Goal: Task Accomplishment & Management: Use online tool/utility

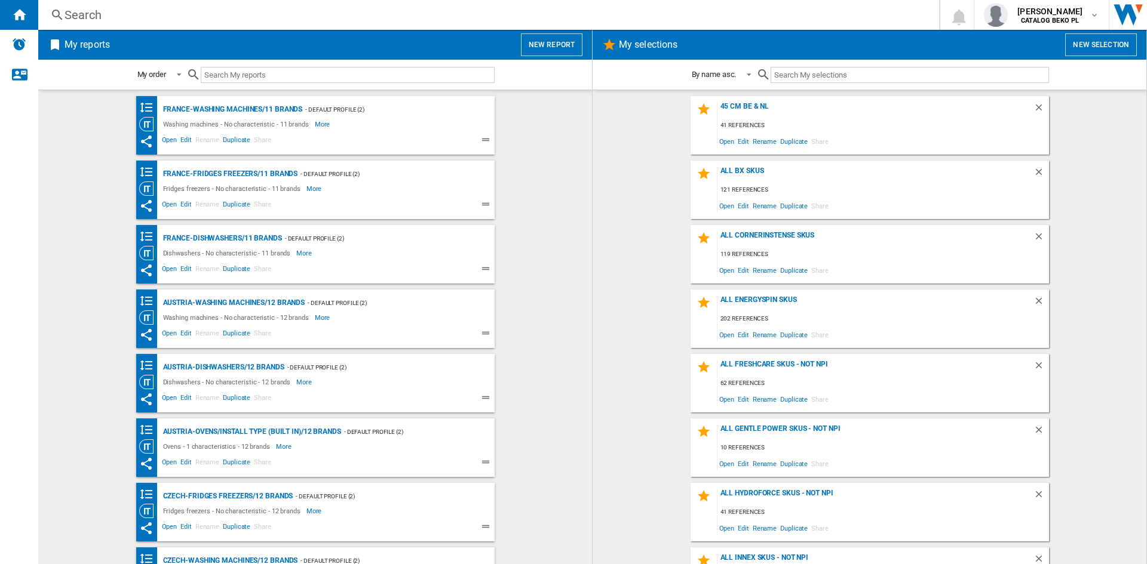
click at [611, 217] on wk-selection "all bx skus 121 references Open Edit Rename Duplicate Share" at bounding box center [869, 190] width 530 height 59
click at [527, 454] on wk-bookmarked-report "Austria-Ovens/INSTALL TYPE (BUILT IN)/12 brands - Default profile (2) Ovens - 1…" at bounding box center [315, 448] width 530 height 59
click at [520, 447] on wk-bookmarked-report "Austria-Ovens/INSTALL TYPE (BUILT IN)/12 brands - Default profile (2) Ovens - 1…" at bounding box center [315, 448] width 530 height 59
click at [566, 44] on button "New report" at bounding box center [552, 44] width 62 height 23
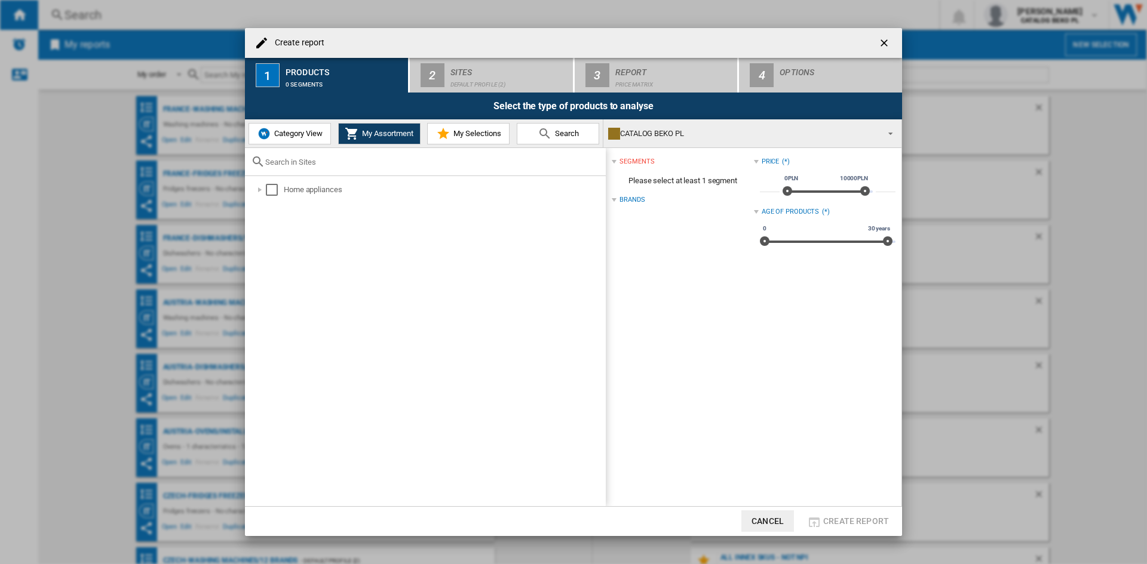
click at [466, 136] on span "My Selections" at bounding box center [475, 133] width 51 height 9
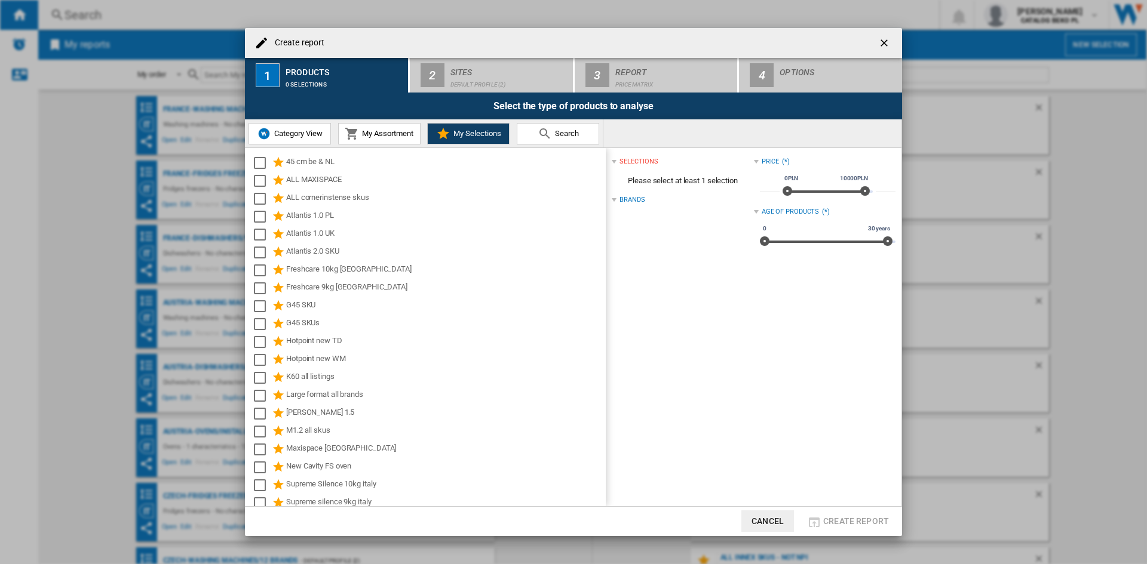
click at [272, 133] on span "Category View" at bounding box center [296, 133] width 51 height 9
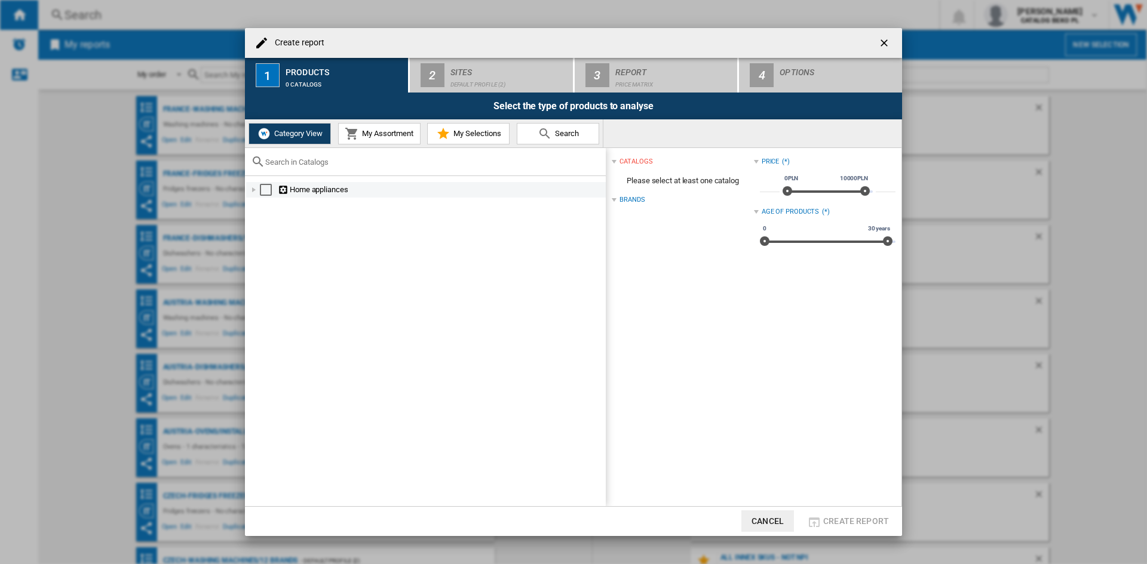
click at [252, 194] on div at bounding box center [254, 190] width 12 height 12
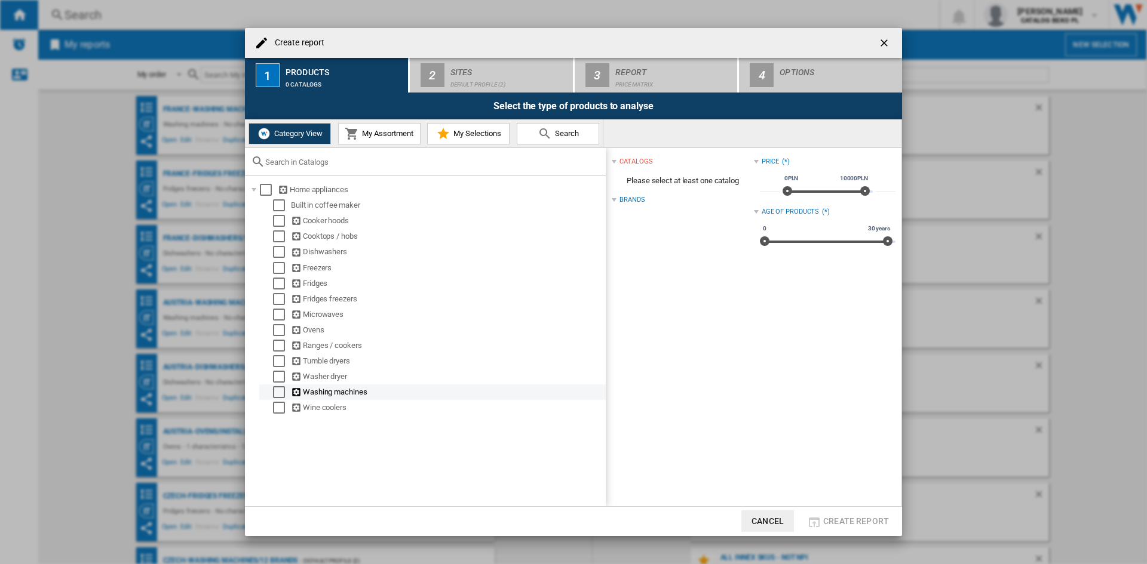
click at [271, 385] on div "Washing machines" at bounding box center [432, 393] width 346 height 16
click at [280, 396] on div "Select" at bounding box center [279, 392] width 12 height 12
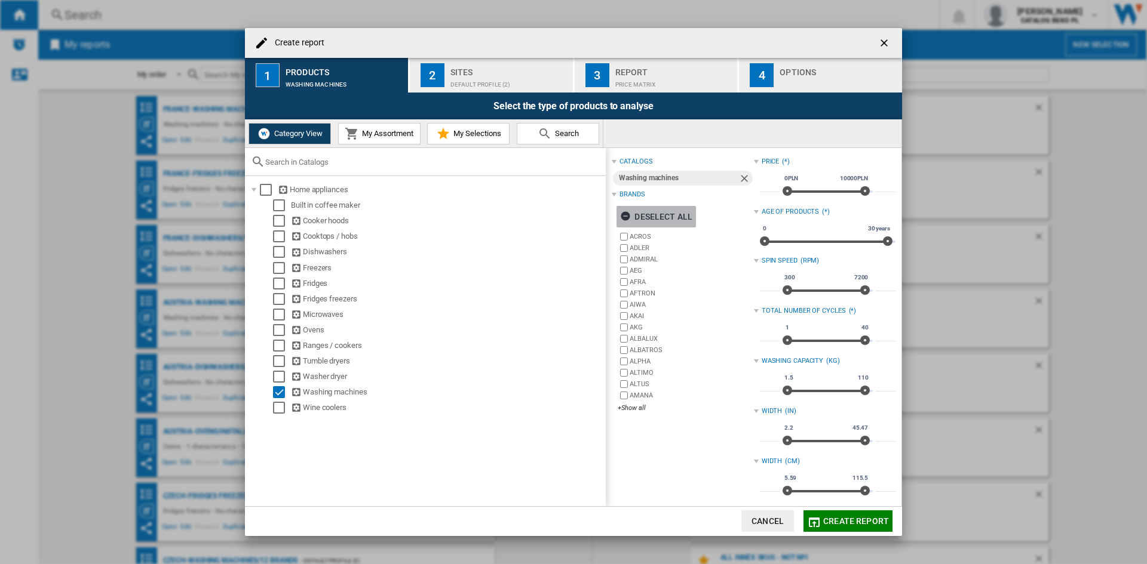
click at [656, 213] on div "Deselect all" at bounding box center [656, 217] width 72 height 22
click at [632, 414] on div "ACROS [PERSON_NAME] ADMIRAL AEG [GEOGRAPHIC_DATA] AFTRON [GEOGRAPHIC_DATA] AKAI…" at bounding box center [686, 323] width 136 height 184
click at [633, 406] on div "+Show all" at bounding box center [686, 408] width 136 height 9
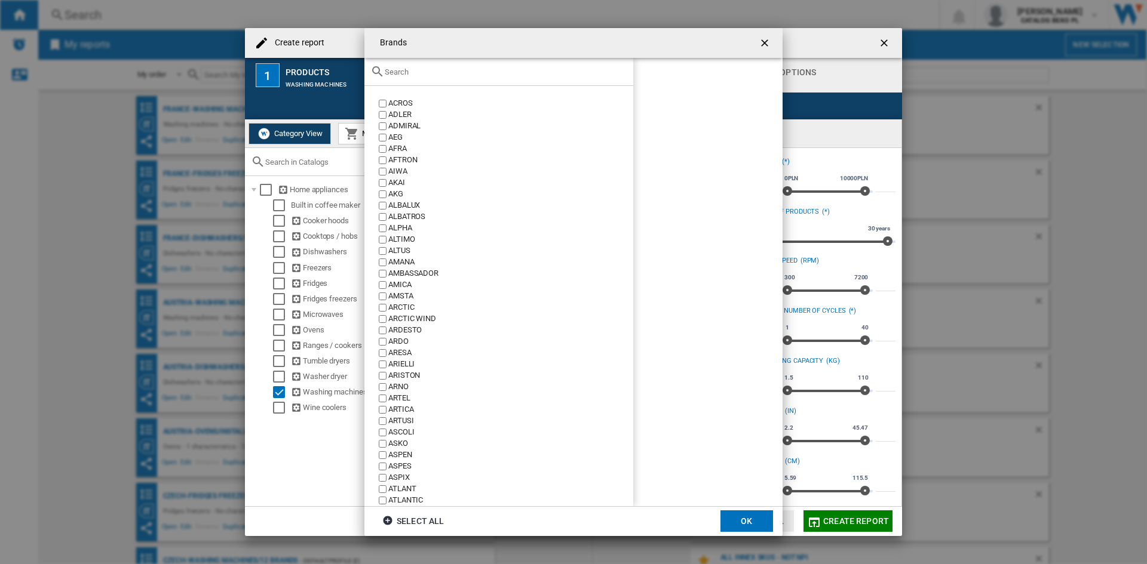
click at [496, 63] on div at bounding box center [498, 72] width 269 height 28
click at [496, 69] on input "text" at bounding box center [506, 71] width 242 height 9
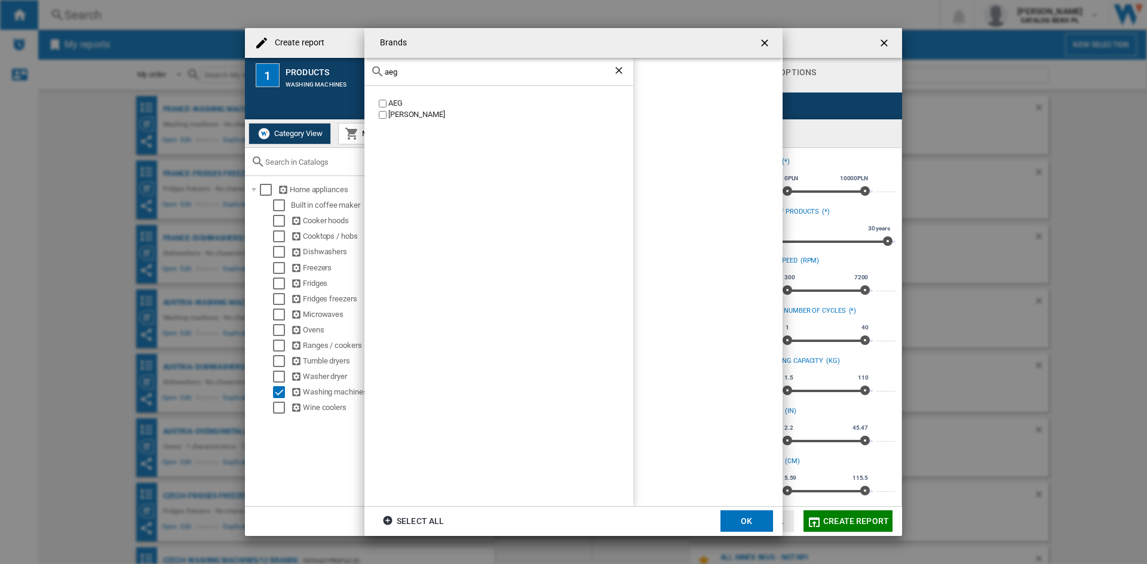
type input "aeg"
click at [394, 99] on div "AEG" at bounding box center [510, 103] width 245 height 11
click at [424, 73] on input "aeg" at bounding box center [499, 71] width 228 height 9
type input "bek"
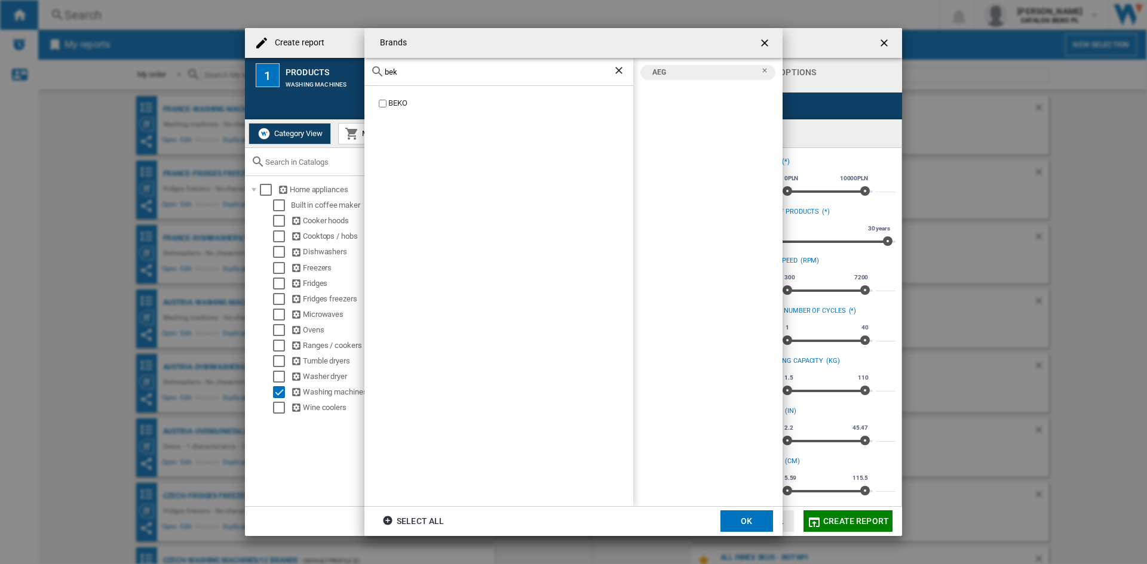
click at [389, 102] on div "BEKO" at bounding box center [510, 103] width 245 height 11
click at [415, 66] on div "bek" at bounding box center [498, 72] width 269 height 28
click at [415, 74] on input "bek" at bounding box center [499, 71] width 228 height 9
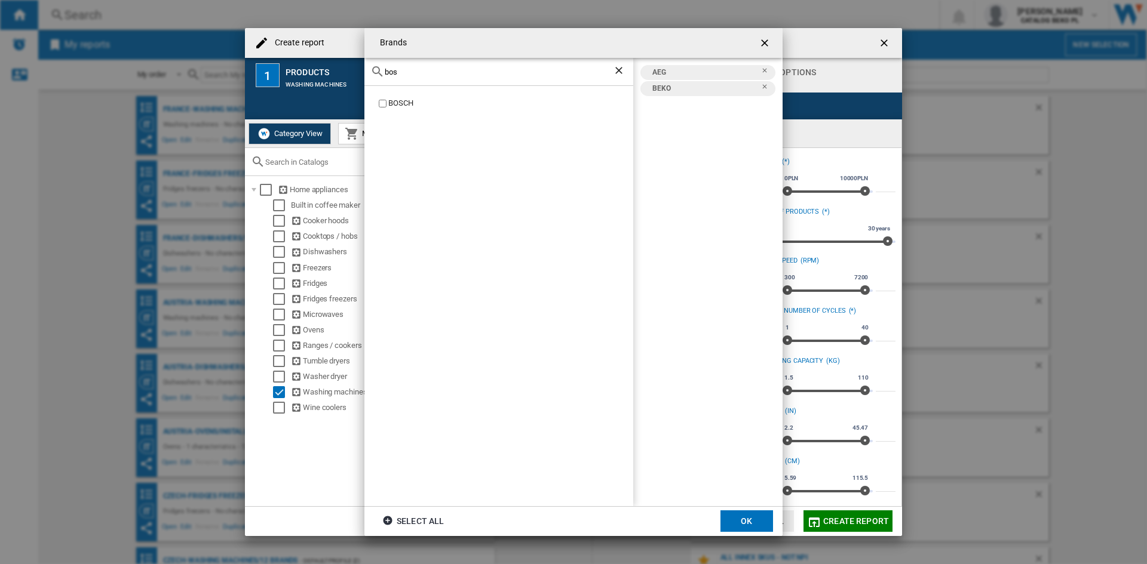
type input "bos"
click at [401, 98] on div "BOSCH" at bounding box center [510, 103] width 245 height 11
click at [423, 71] on input "bos" at bounding box center [499, 71] width 228 height 9
click at [401, 106] on div "HAIER" at bounding box center [510, 103] width 245 height 11
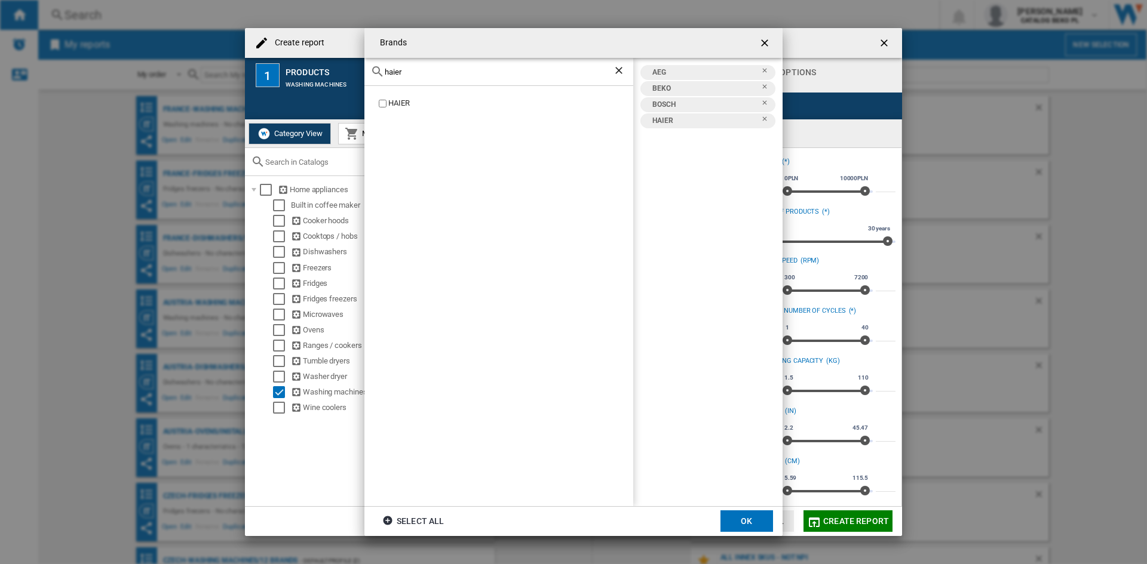
click at [420, 73] on input "haier" at bounding box center [499, 71] width 228 height 9
type input "hise"
click at [413, 106] on div "HISENSE" at bounding box center [510, 103] width 245 height 11
click at [421, 75] on input "hise" at bounding box center [499, 71] width 228 height 9
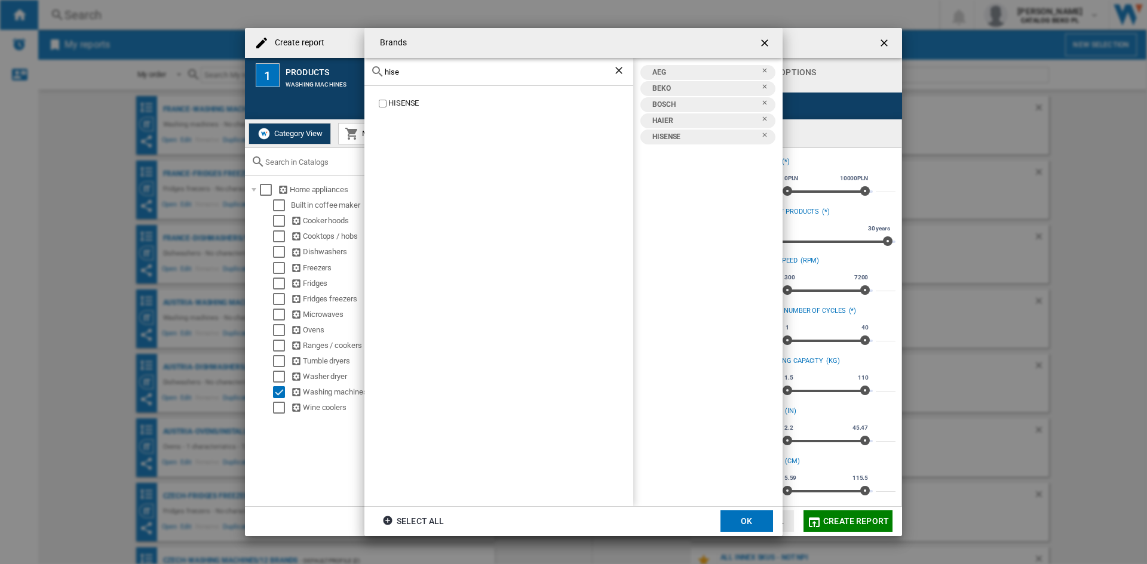
click at [421, 75] on input "hise" at bounding box center [499, 71] width 228 height 9
click at [377, 112] on div "MIELE" at bounding box center [498, 296] width 269 height 420
click at [421, 70] on input "mie" at bounding box center [499, 71] width 228 height 9
type input "sams"
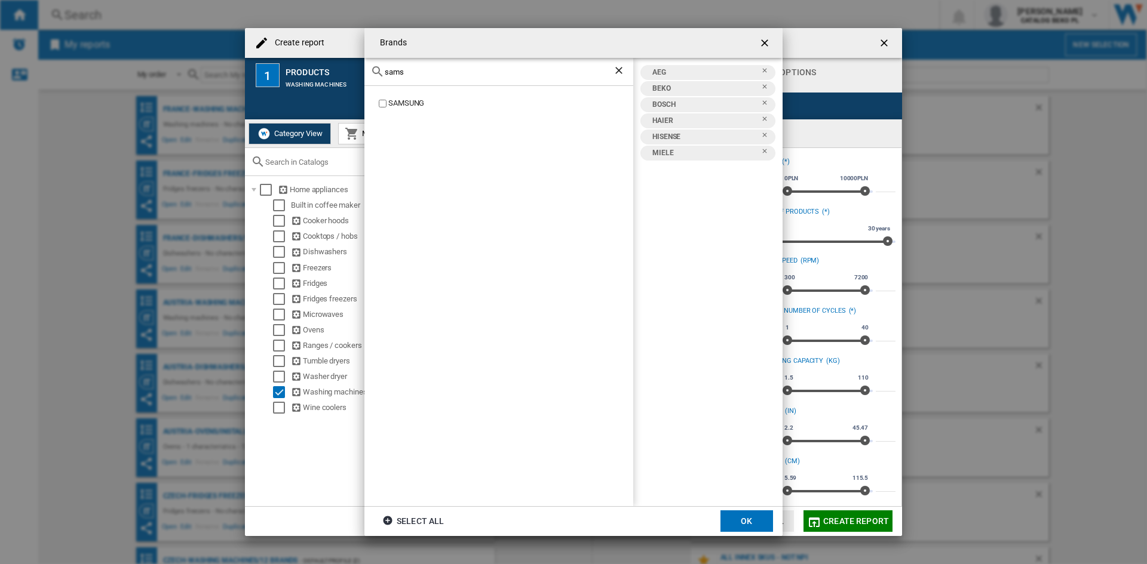
click at [391, 105] on div "SAMSUNG" at bounding box center [510, 103] width 245 height 11
click at [420, 73] on input "sams" at bounding box center [499, 71] width 228 height 9
click at [398, 104] on div "SIEMENS" at bounding box center [510, 103] width 245 height 11
click at [417, 68] on input "siem" at bounding box center [499, 71] width 228 height 9
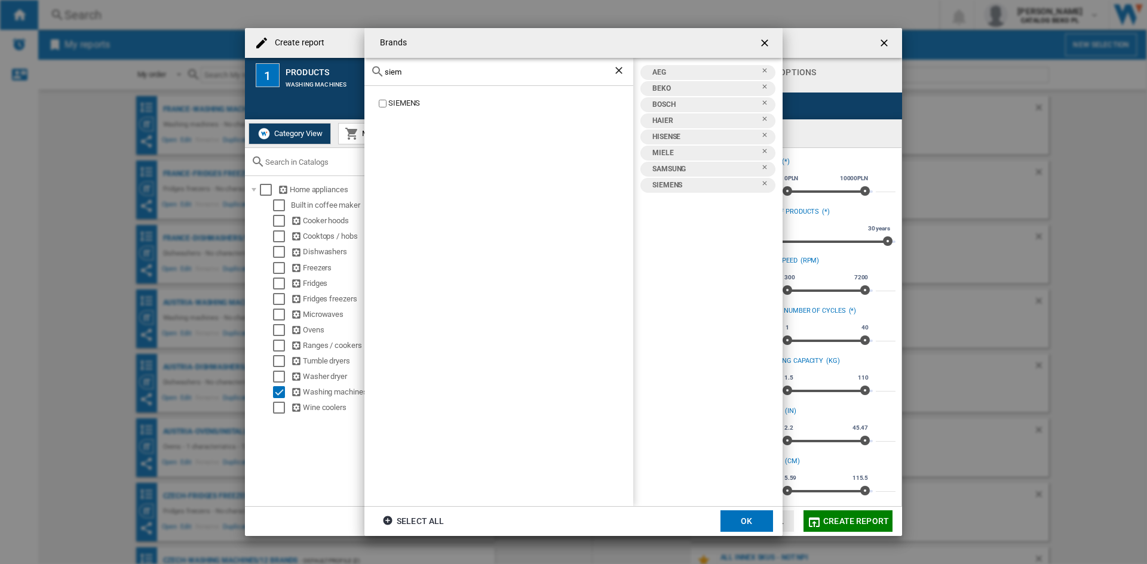
click at [417, 68] on input "siem" at bounding box center [499, 71] width 228 height 9
type input "whir"
click at [404, 105] on div "WHIRLPOOL" at bounding box center [510, 103] width 245 height 11
click at [750, 522] on button "OK" at bounding box center [746, 522] width 53 height 22
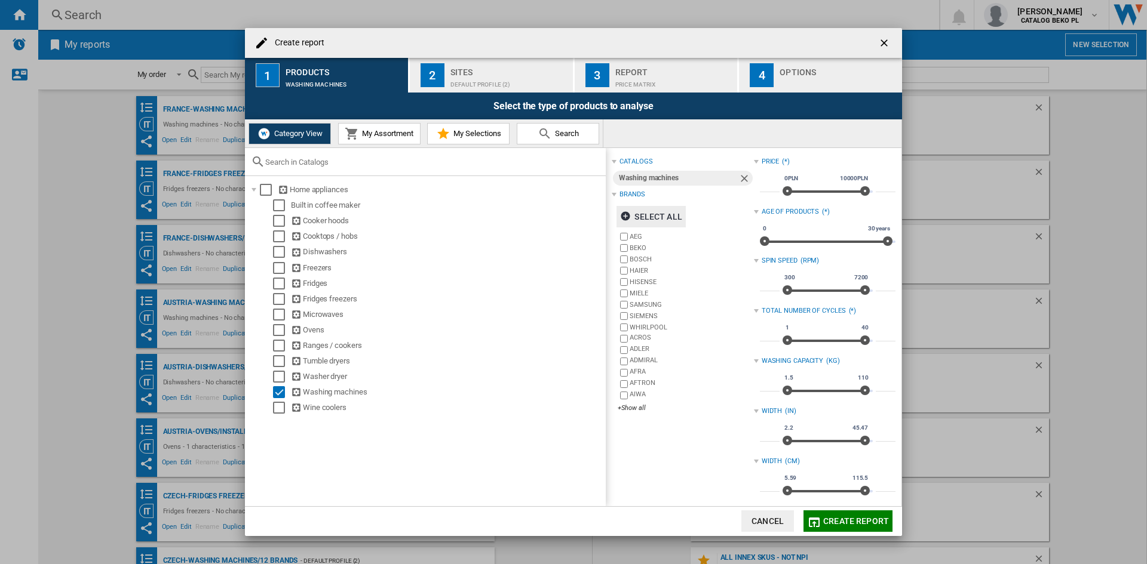
click at [767, 383] on input "***" at bounding box center [770, 386] width 20 height 12
type input "*"
click at [881, 385] on input "***" at bounding box center [886, 386] width 20 height 12
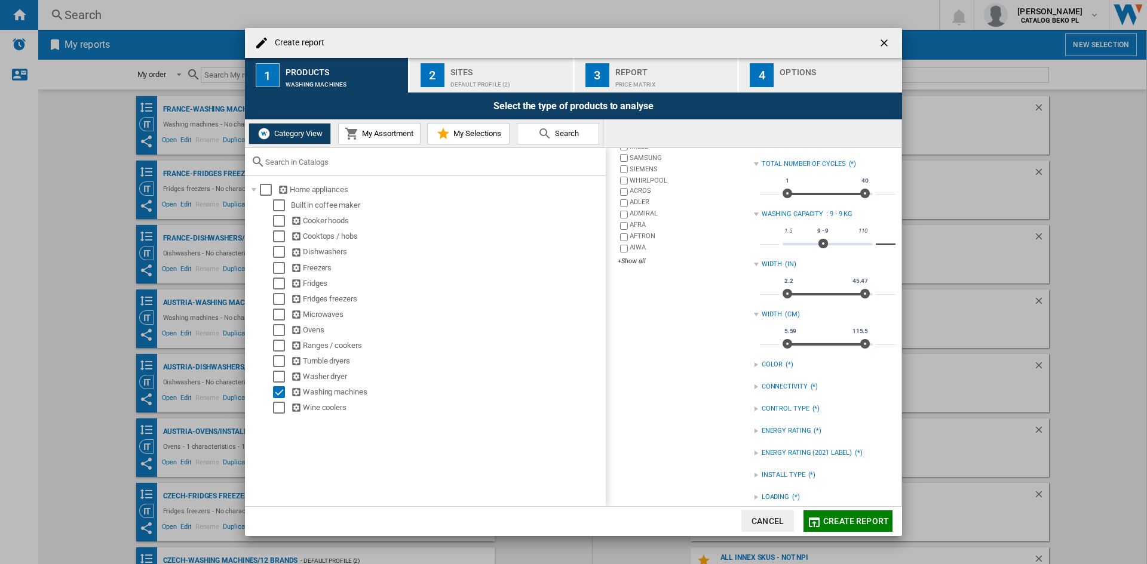
scroll to position [158, 0]
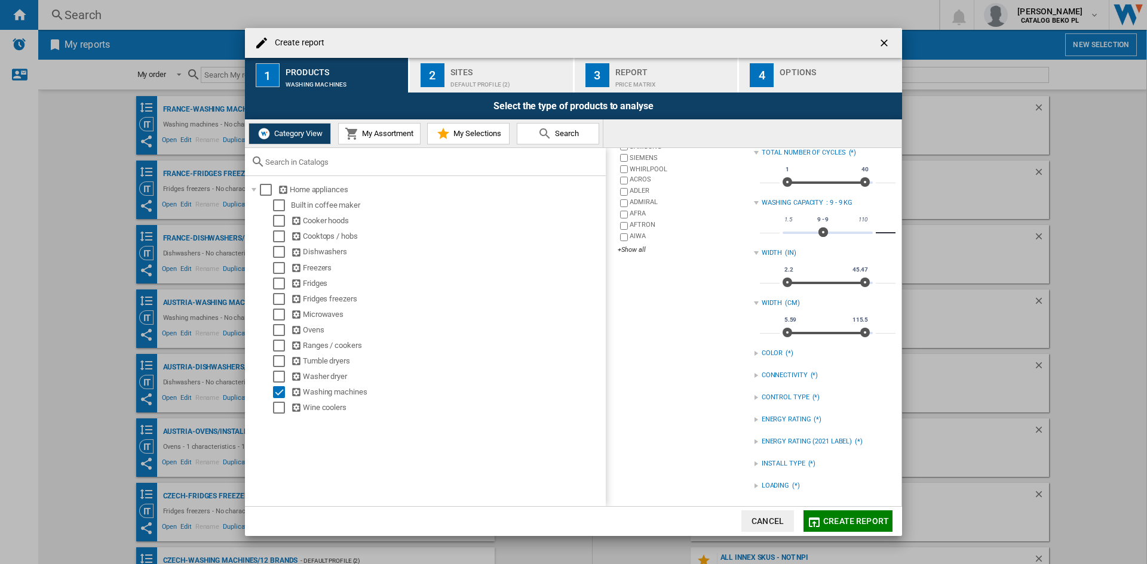
type input "*"
click at [767, 463] on div "INSTALL TYPE" at bounding box center [783, 464] width 44 height 10
click at [788, 489] on div "FREESTANDING" at bounding box center [834, 488] width 124 height 11
click at [790, 462] on div "INSTALL TYPE" at bounding box center [783, 464] width 44 height 10
click at [777, 483] on div "LOADING" at bounding box center [774, 486] width 27 height 10
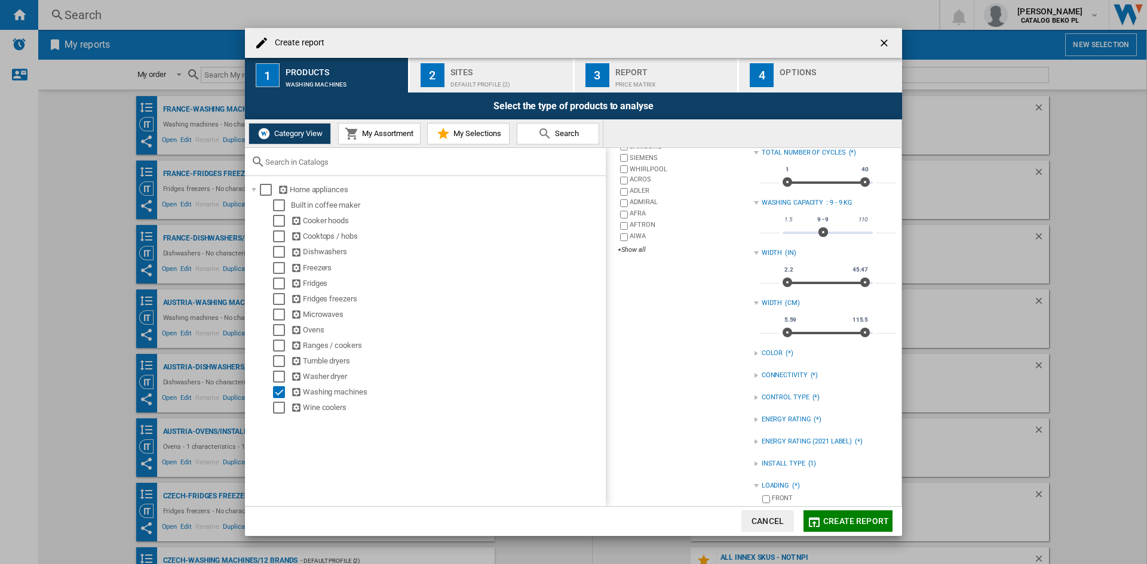
scroll to position [176, 0]
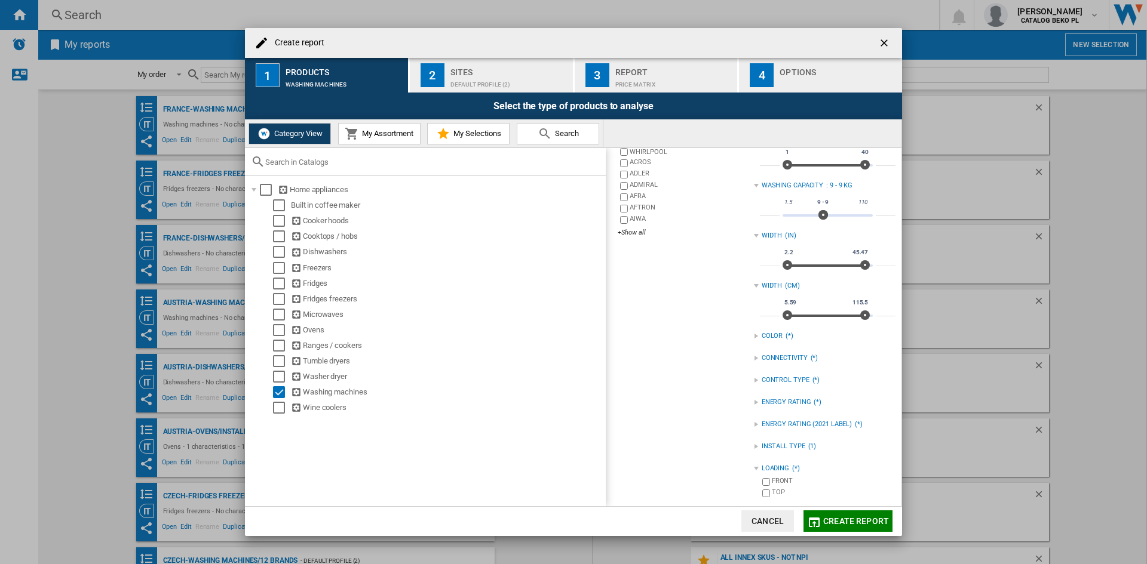
click at [779, 477] on div "FRONT" at bounding box center [834, 482] width 124 height 11
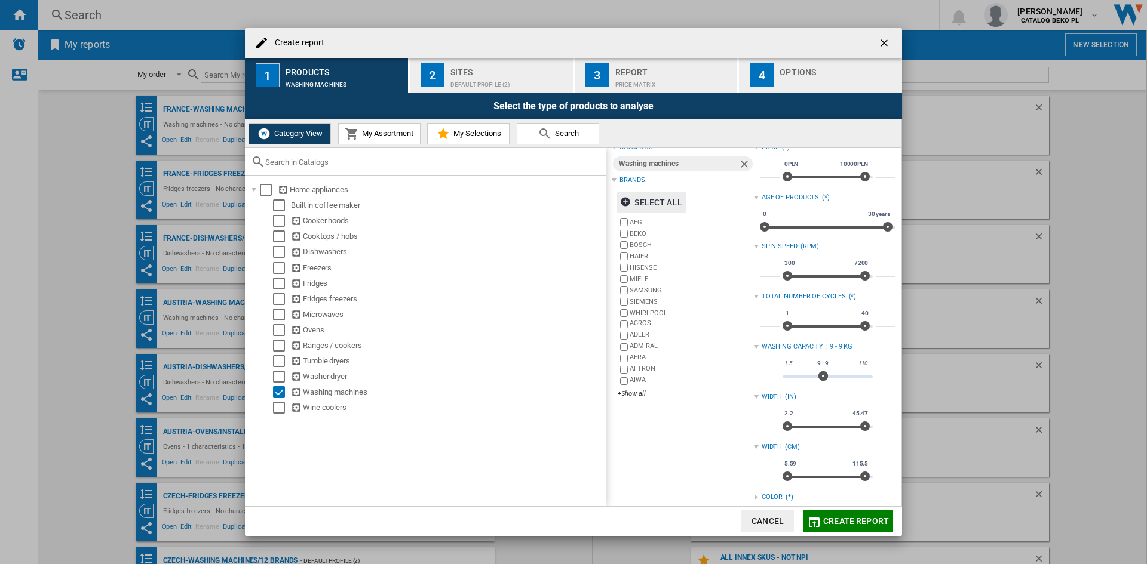
scroll to position [0, 0]
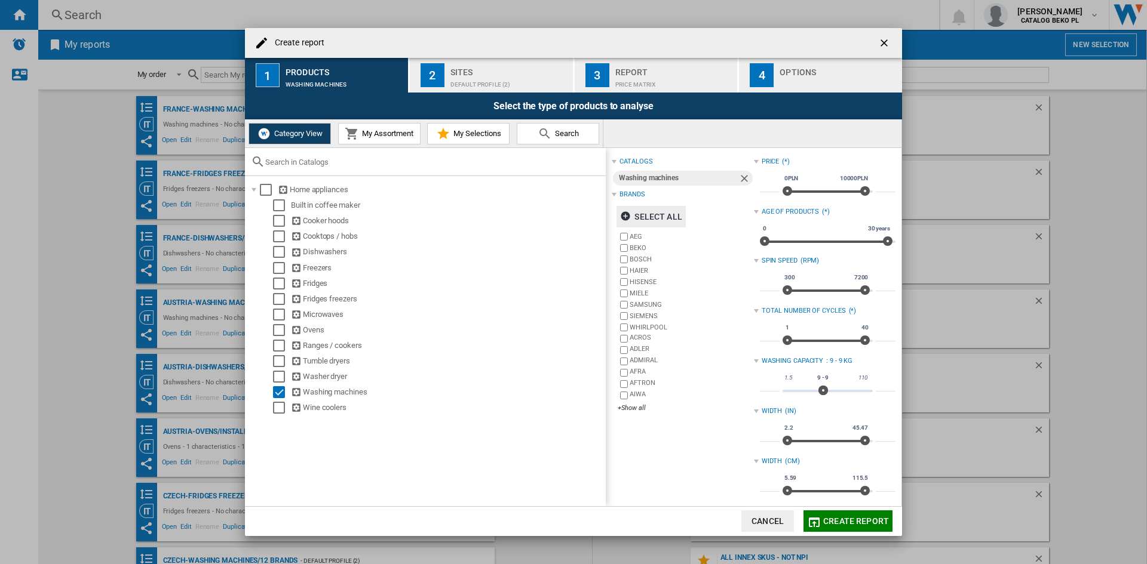
click at [464, 76] on div "Default profile (2)" at bounding box center [509, 81] width 118 height 13
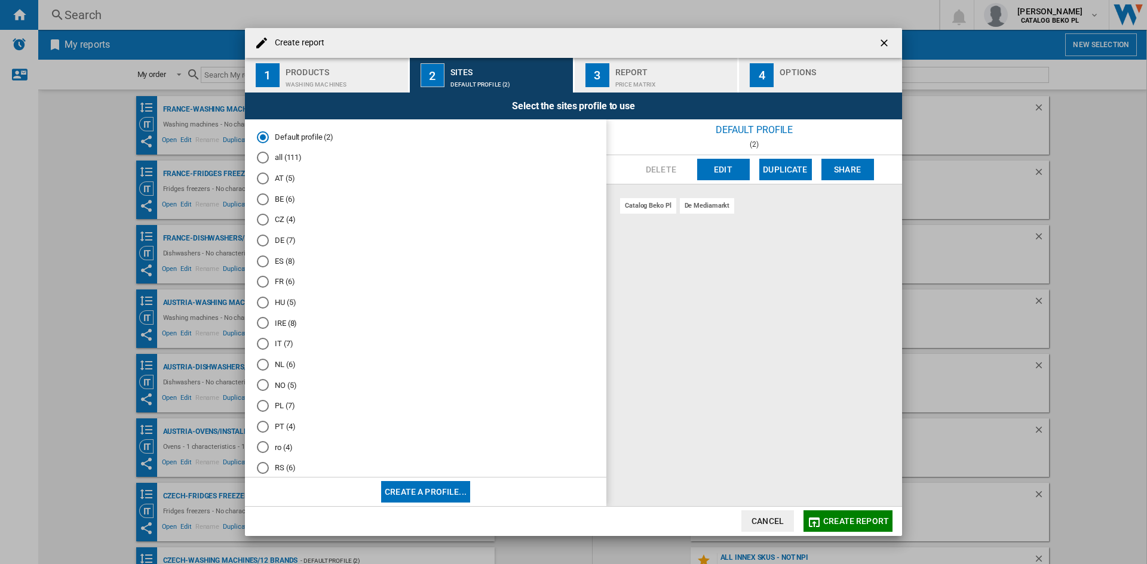
click at [281, 201] on md-radio-button "BE (6)" at bounding box center [425, 199] width 337 height 11
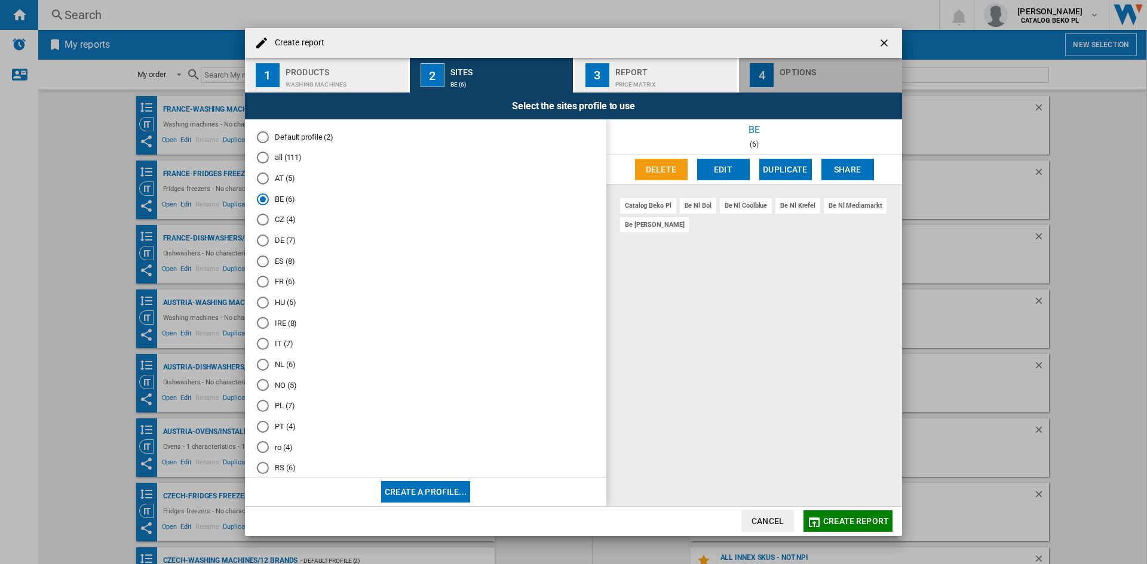
click at [798, 85] on button "4 Options" at bounding box center [820, 75] width 163 height 35
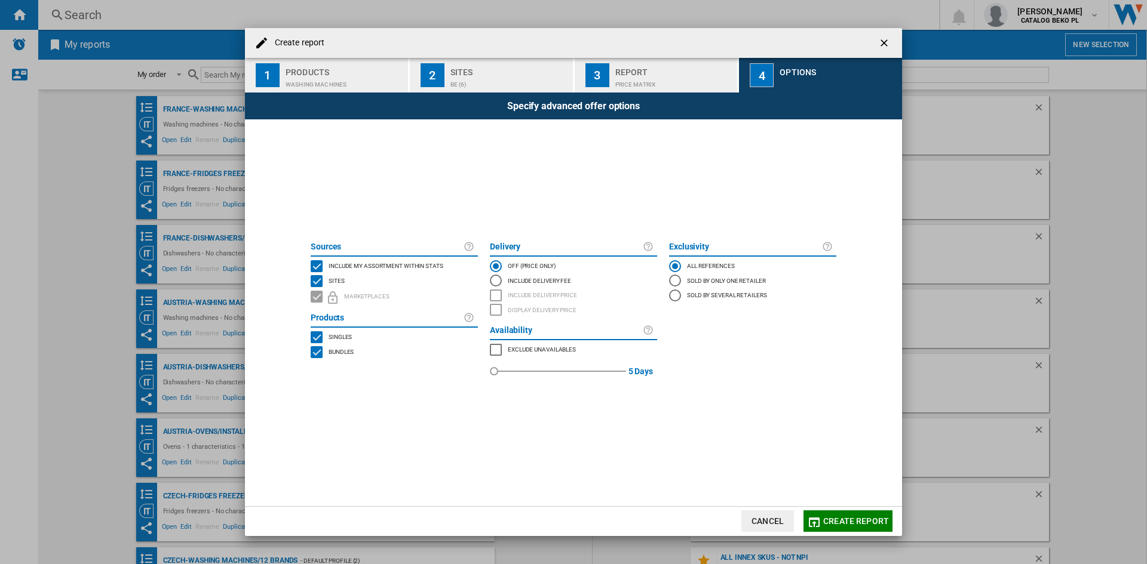
click at [403, 262] on span "Include my assortment within stats" at bounding box center [385, 265] width 115 height 8
click at [842, 521] on span "Create report" at bounding box center [856, 522] width 66 height 10
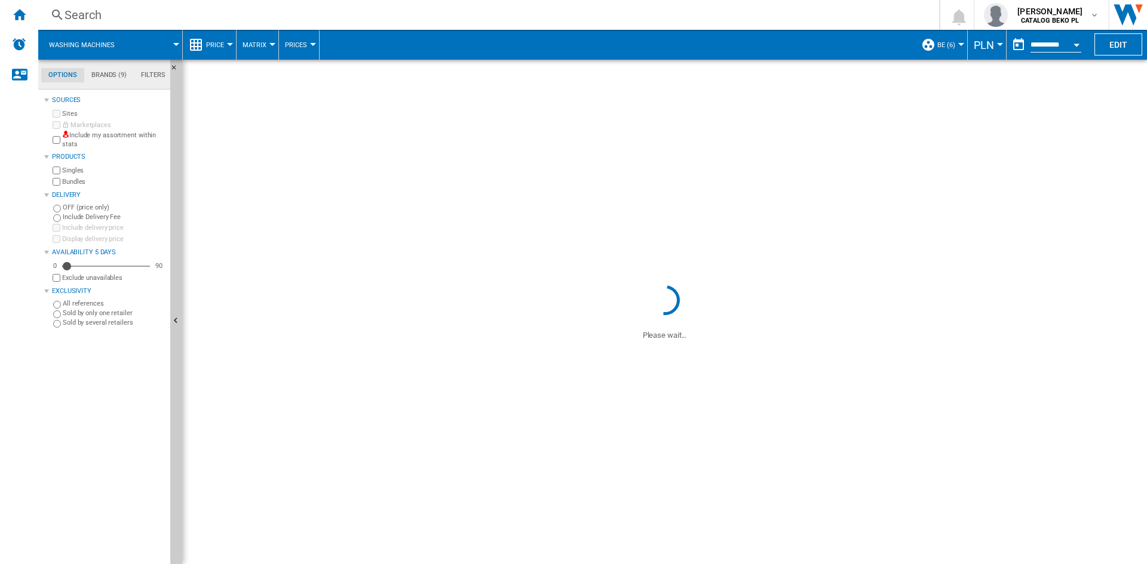
click at [979, 52] on button "PLN" at bounding box center [986, 45] width 26 height 30
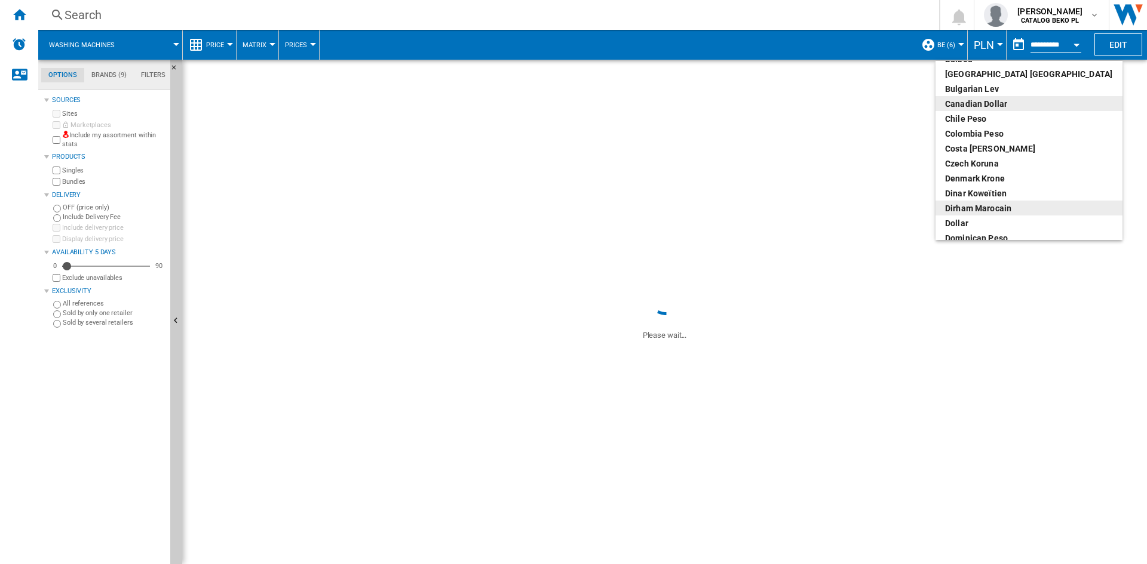
scroll to position [119, 0]
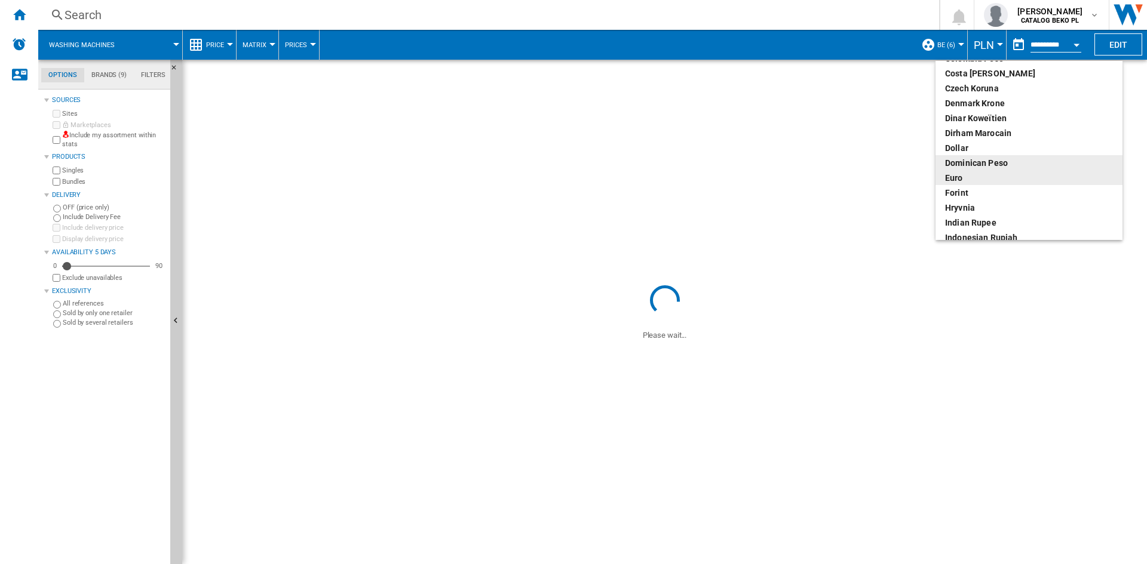
click at [961, 181] on div "euro" at bounding box center [1029, 178] width 168 height 12
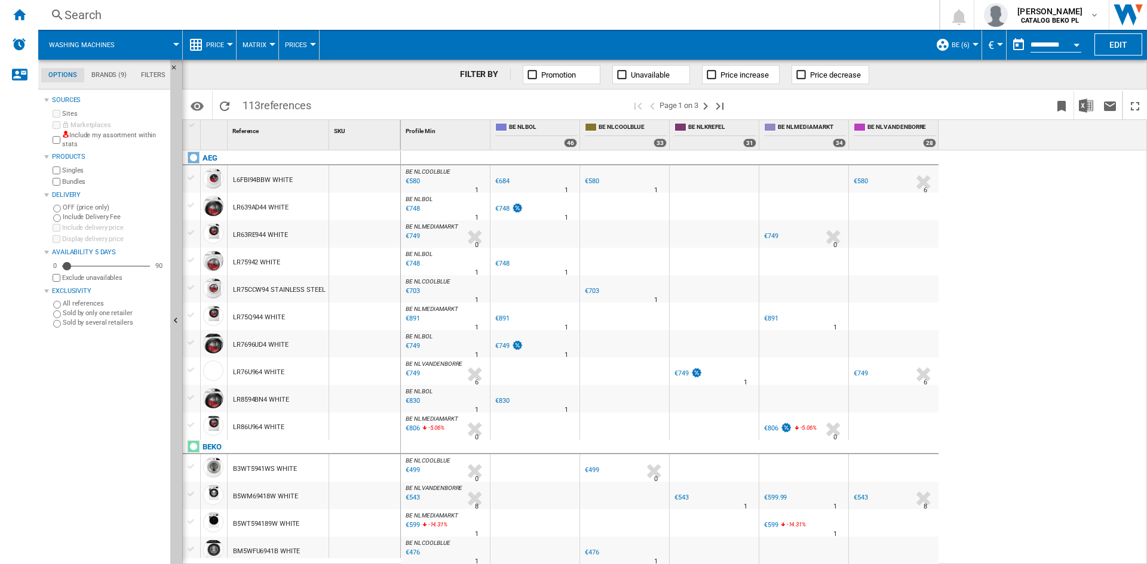
click at [214, 48] on span "Price" at bounding box center [215, 45] width 18 height 8
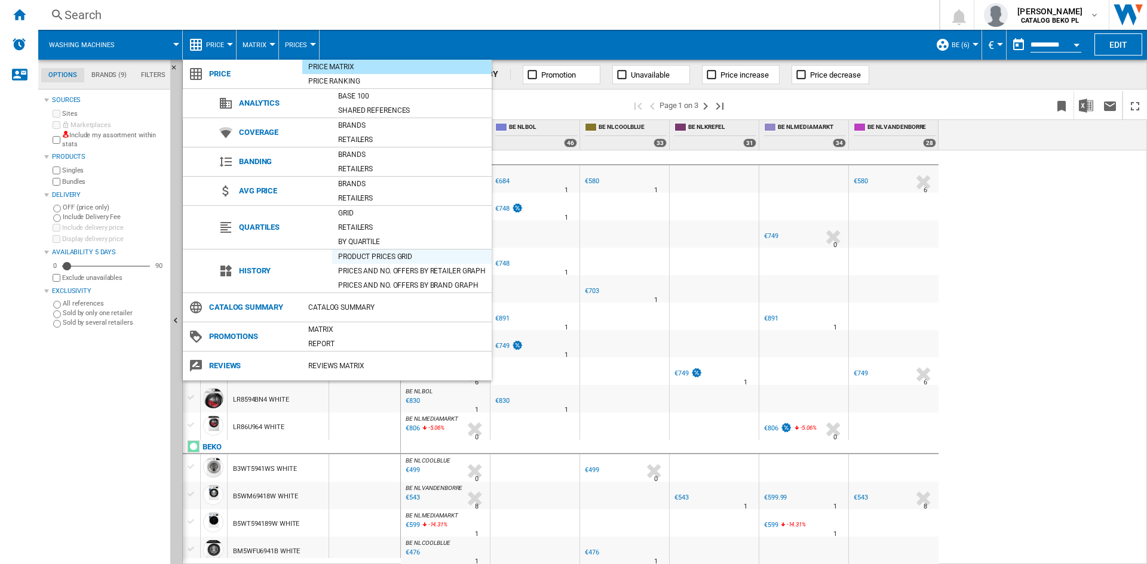
click at [389, 250] on div "Product prices grid" at bounding box center [411, 257] width 159 height 14
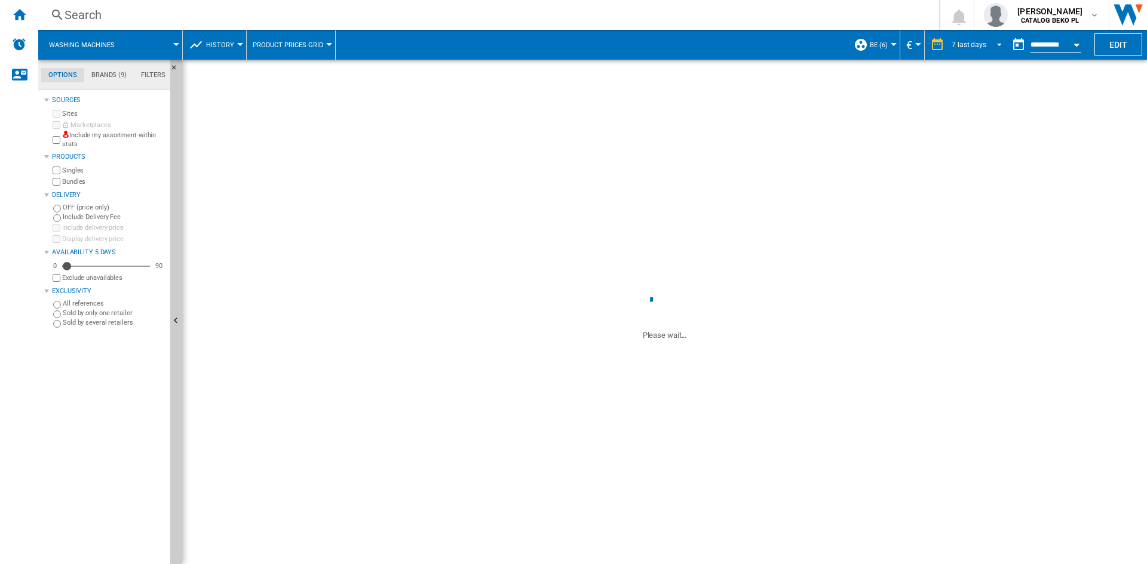
click at [996, 45] on span "REPORTS.WIZARD.STEPS.REPORT.STEPS.REPORT_OPTIONS.PERIOD: 7 last days" at bounding box center [995, 43] width 14 height 11
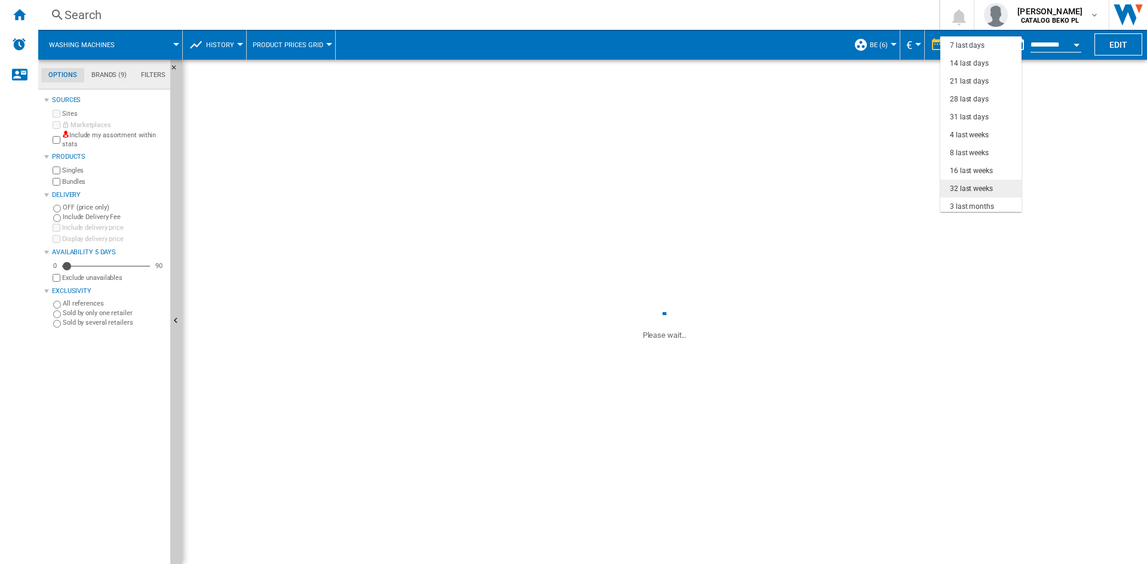
click at [972, 187] on div "32 last weeks" at bounding box center [971, 189] width 43 height 10
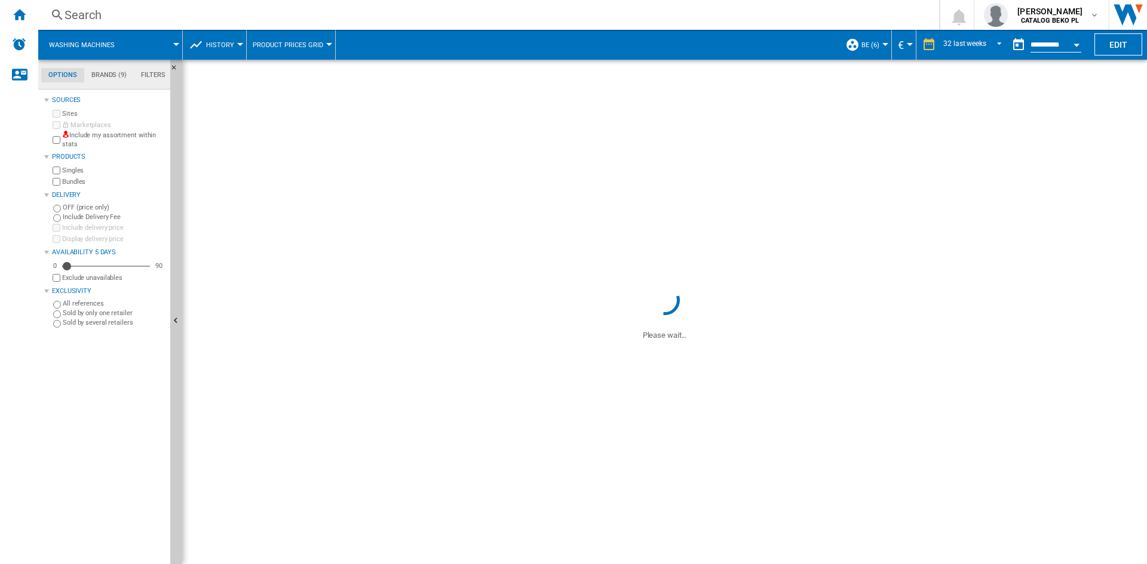
click at [223, 39] on button "History" at bounding box center [223, 45] width 34 height 30
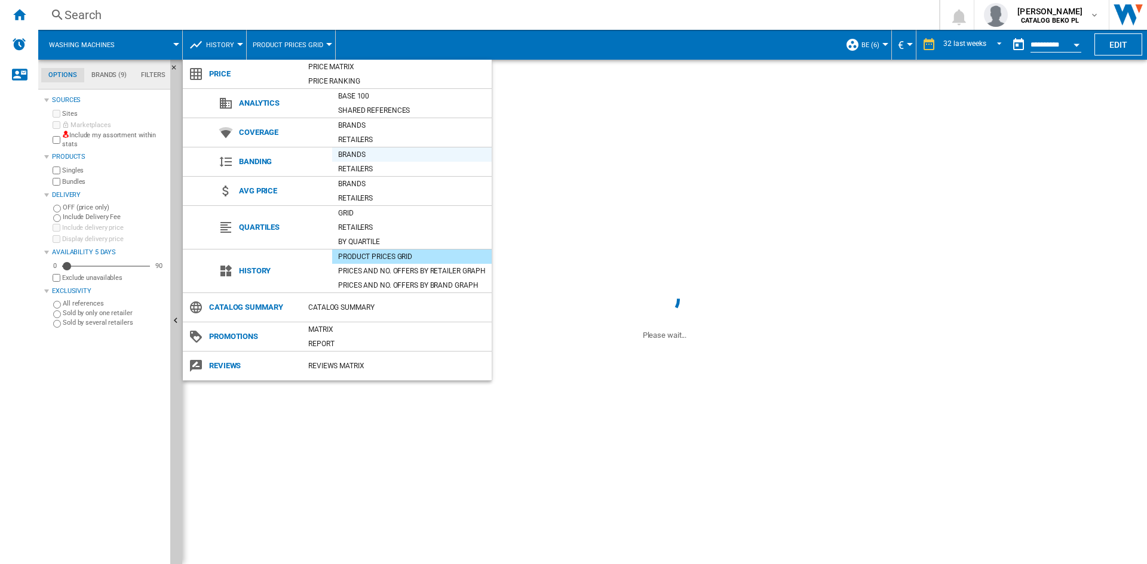
click at [361, 154] on div "Brands" at bounding box center [411, 155] width 159 height 12
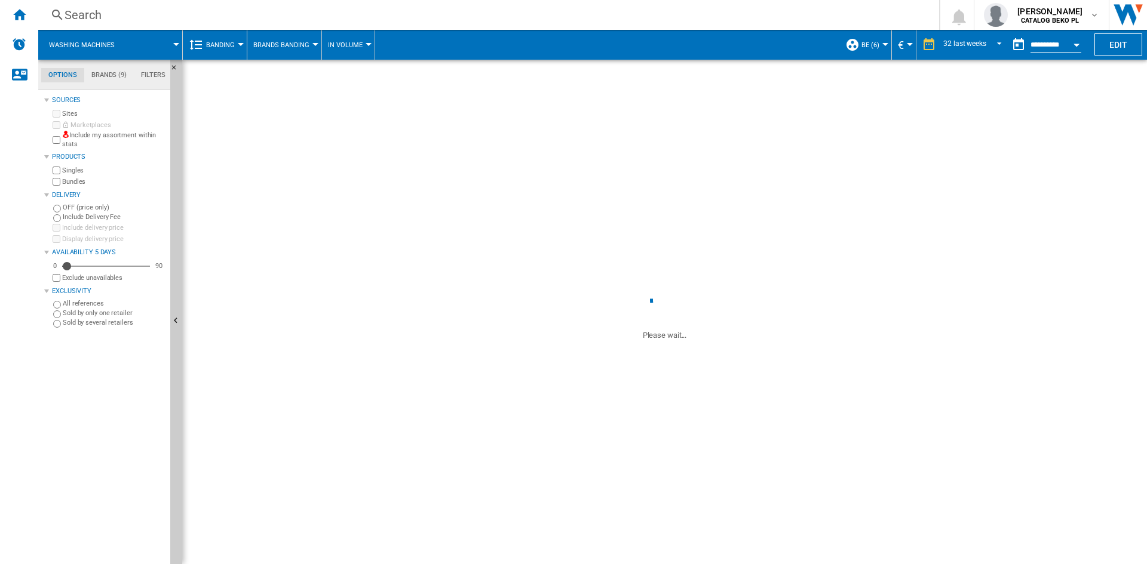
click at [294, 46] on span "Brands Banding" at bounding box center [281, 45] width 56 height 8
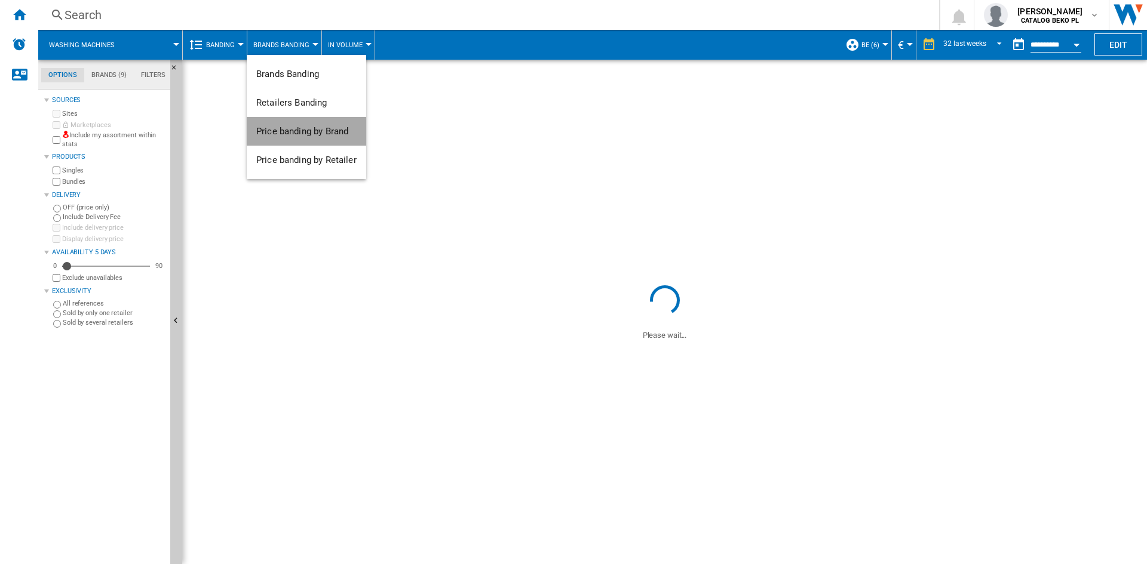
click at [320, 131] on span "Price banding by Brand" at bounding box center [302, 131] width 92 height 11
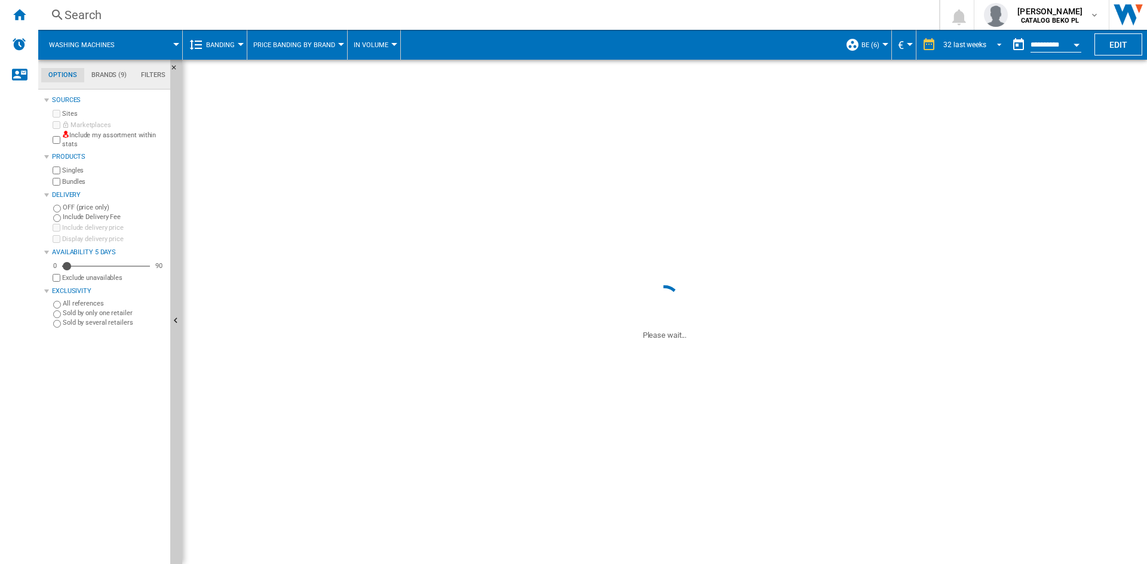
click at [997, 42] on span "REPORTS.WIZARD.STEPS.REPORT.STEPS.REPORT_OPTIONS.PERIOD: 32 last weeks" at bounding box center [995, 43] width 14 height 11
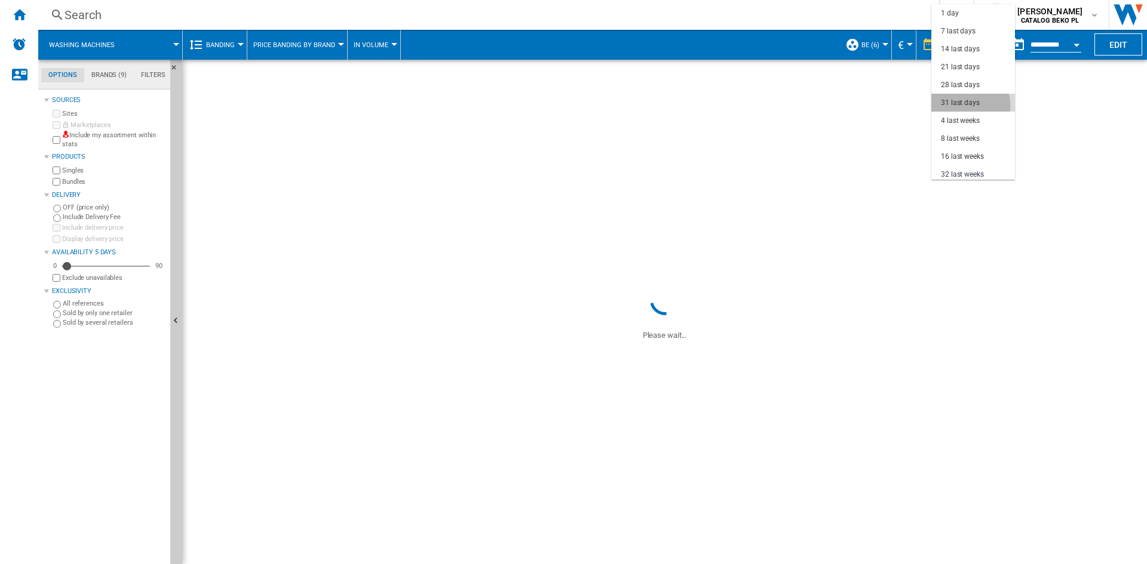
click at [966, 106] on div "31 last days" at bounding box center [960, 103] width 39 height 10
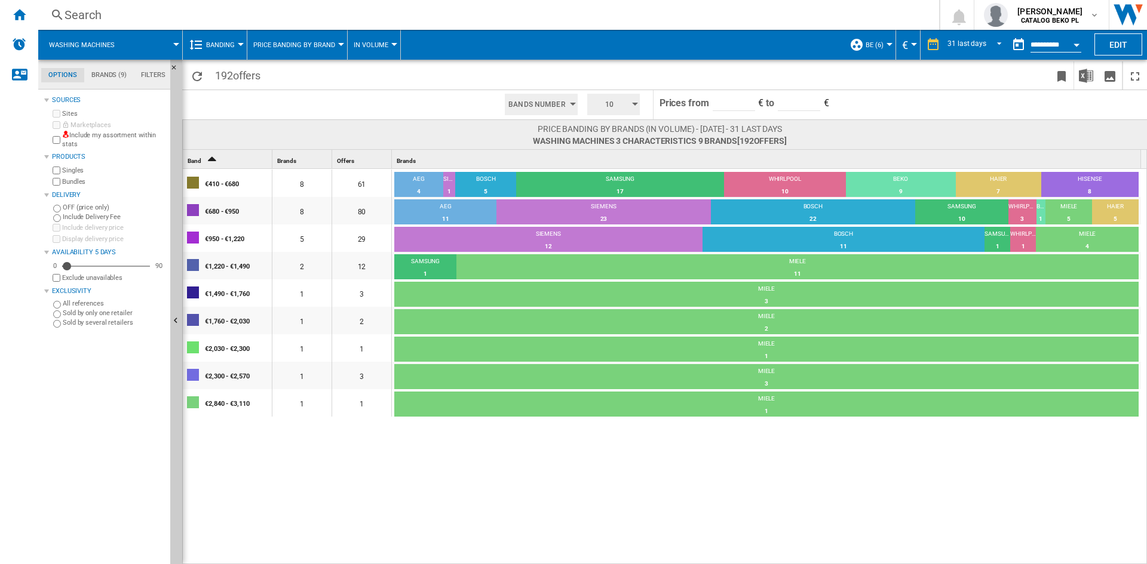
click at [594, 103] on span "10" at bounding box center [609, 105] width 37 height 22
click at [593, 151] on span "5" at bounding box center [594, 150] width 4 height 8
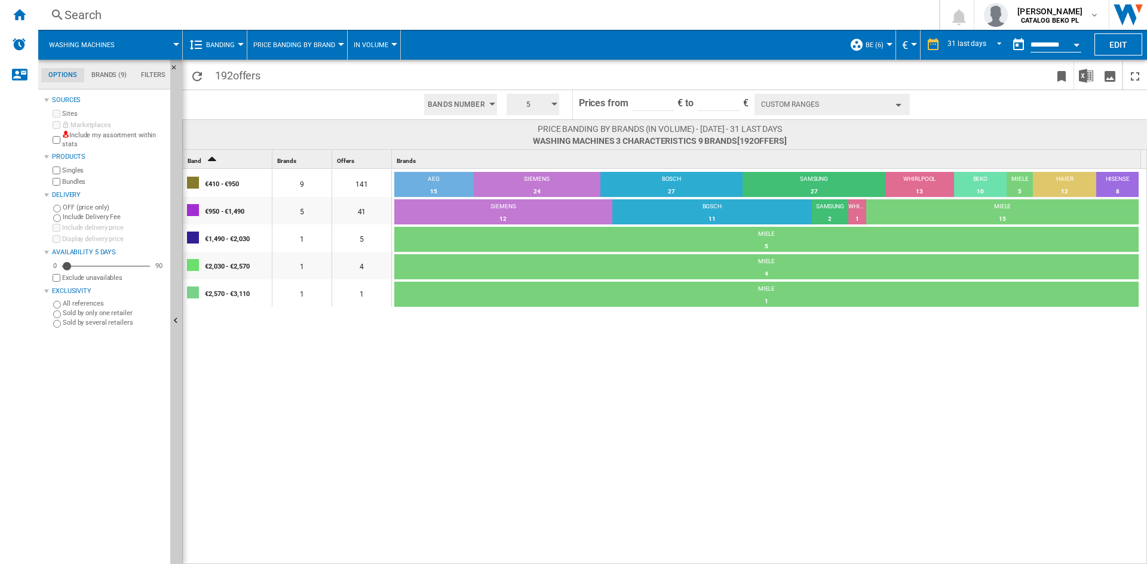
click at [827, 103] on button "Custom Ranges" at bounding box center [831, 105] width 155 height 22
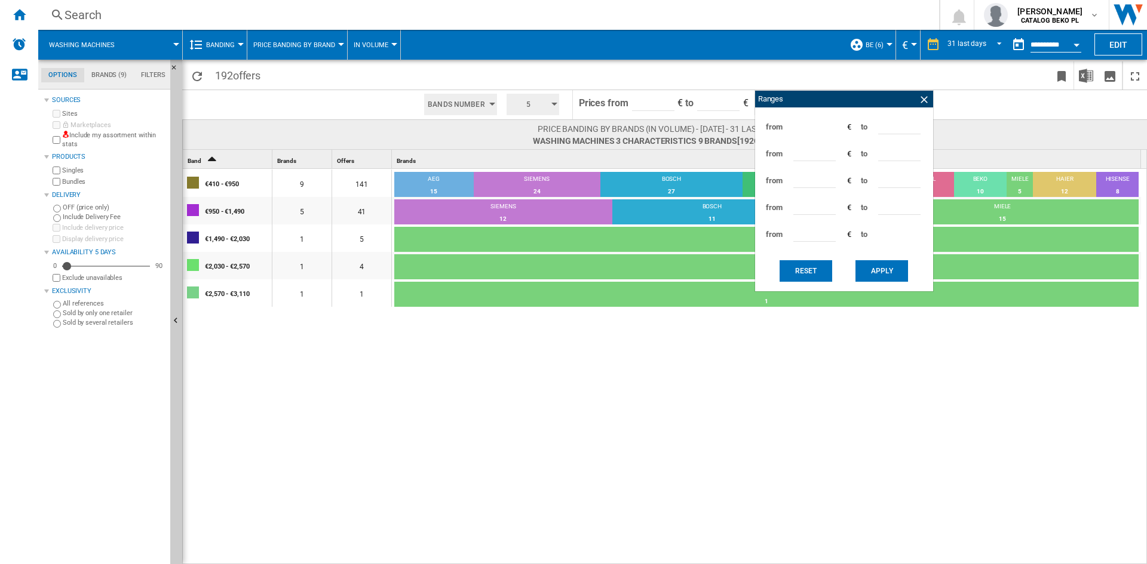
click at [887, 126] on input "***" at bounding box center [899, 125] width 42 height 18
type input "***"
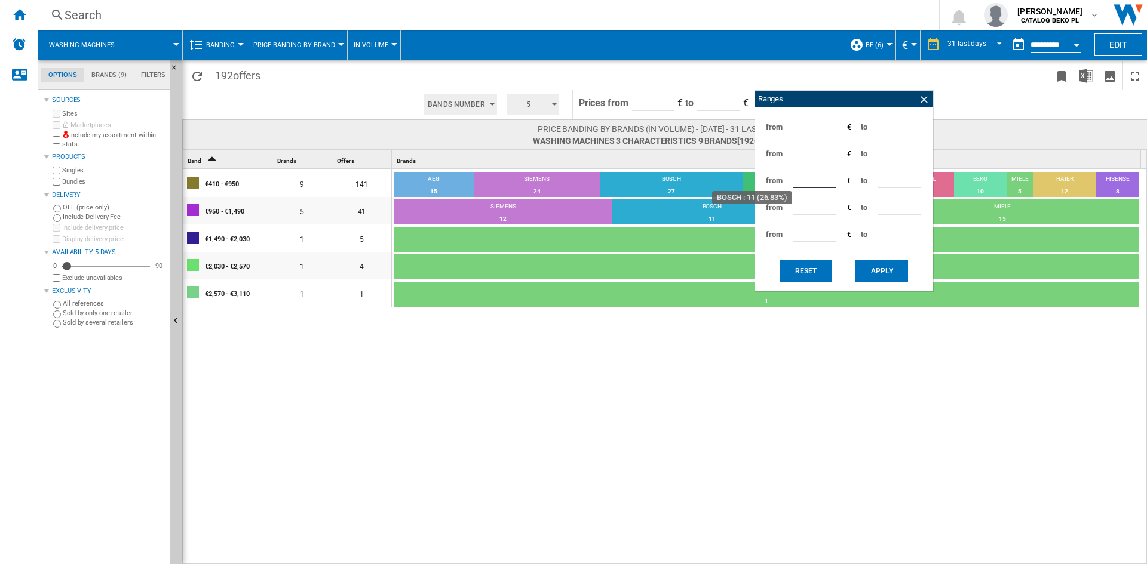
type input "***"
type input "****"
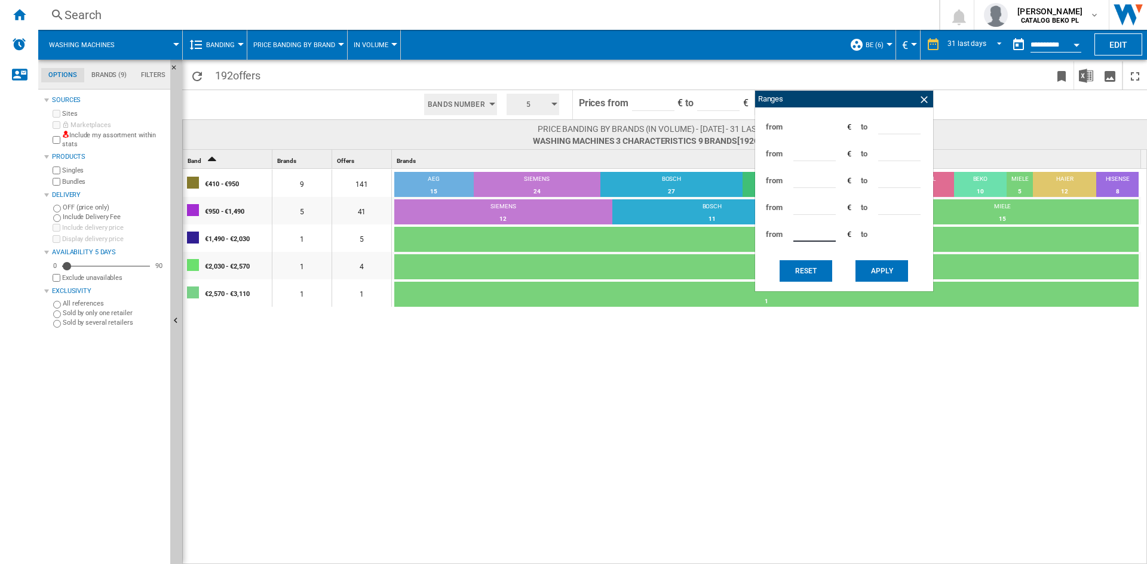
click at [883, 271] on button "Apply" at bounding box center [881, 271] width 53 height 22
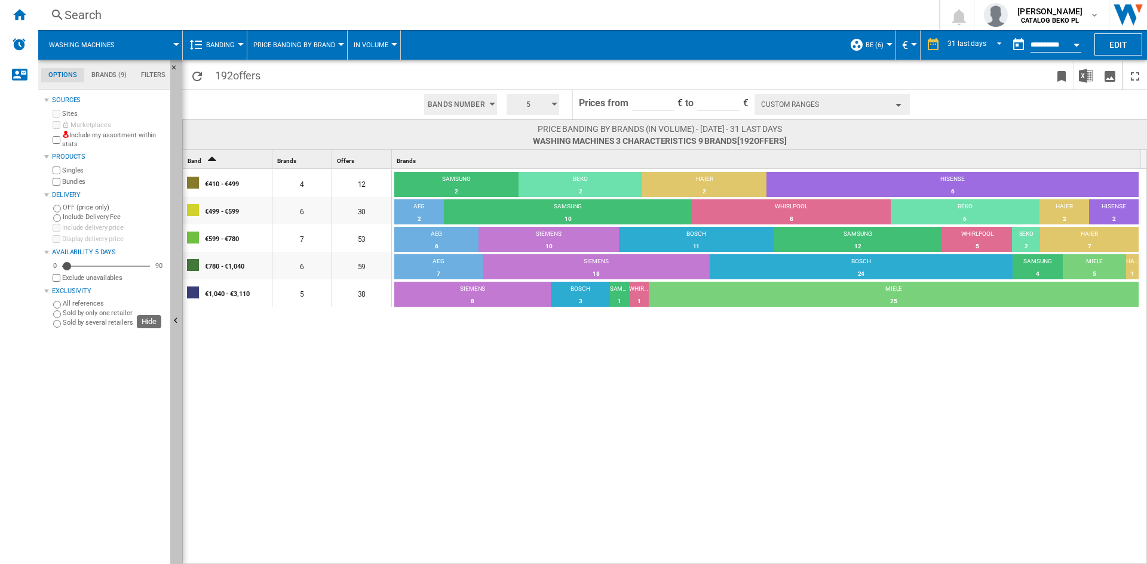
click at [175, 277] on button "Hide" at bounding box center [176, 322] width 12 height 524
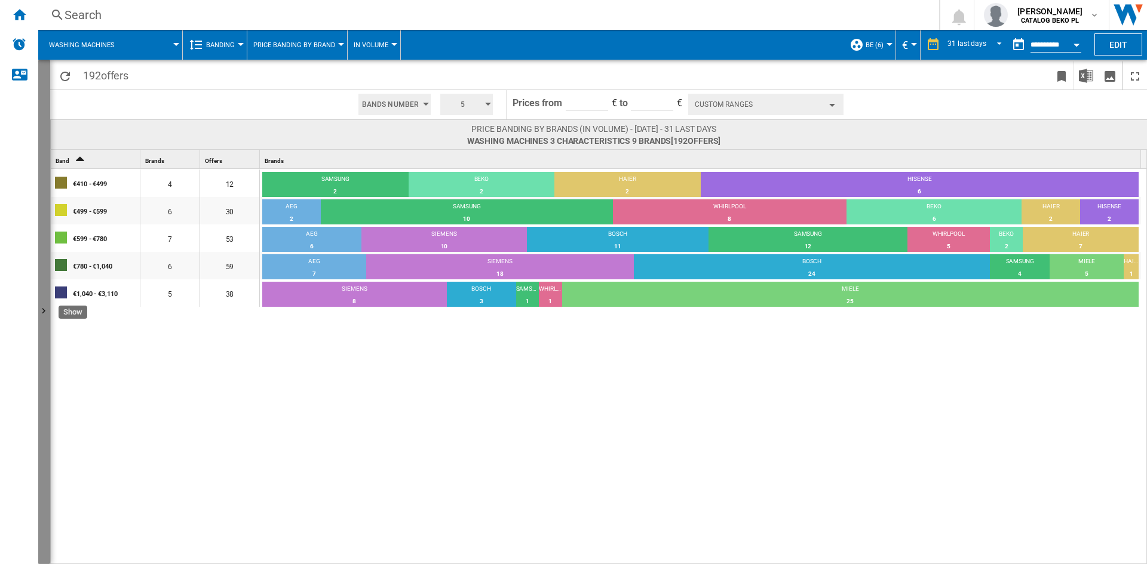
click at [47, 177] on button "Show" at bounding box center [44, 312] width 12 height 505
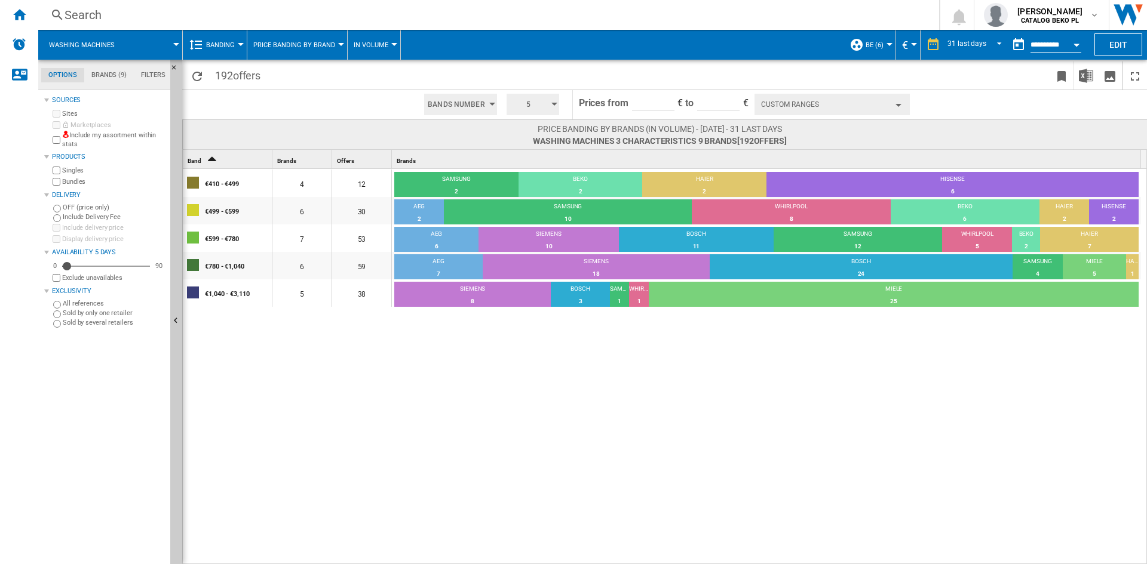
click at [882, 47] on button "BE (6)" at bounding box center [877, 45] width 24 height 30
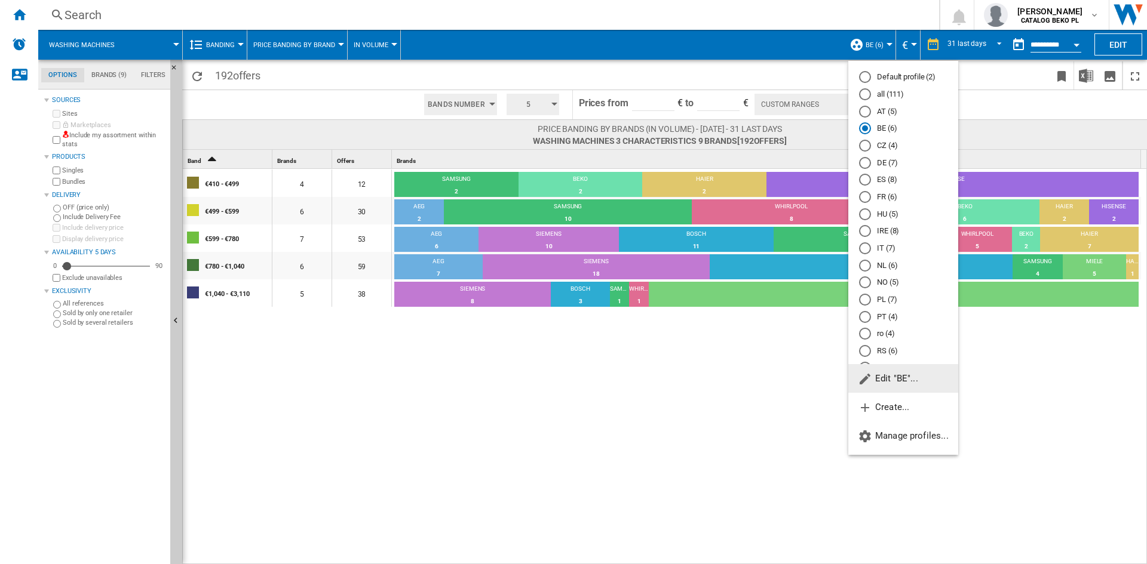
click at [898, 383] on span "Edit "BE"..." at bounding box center [888, 378] width 60 height 11
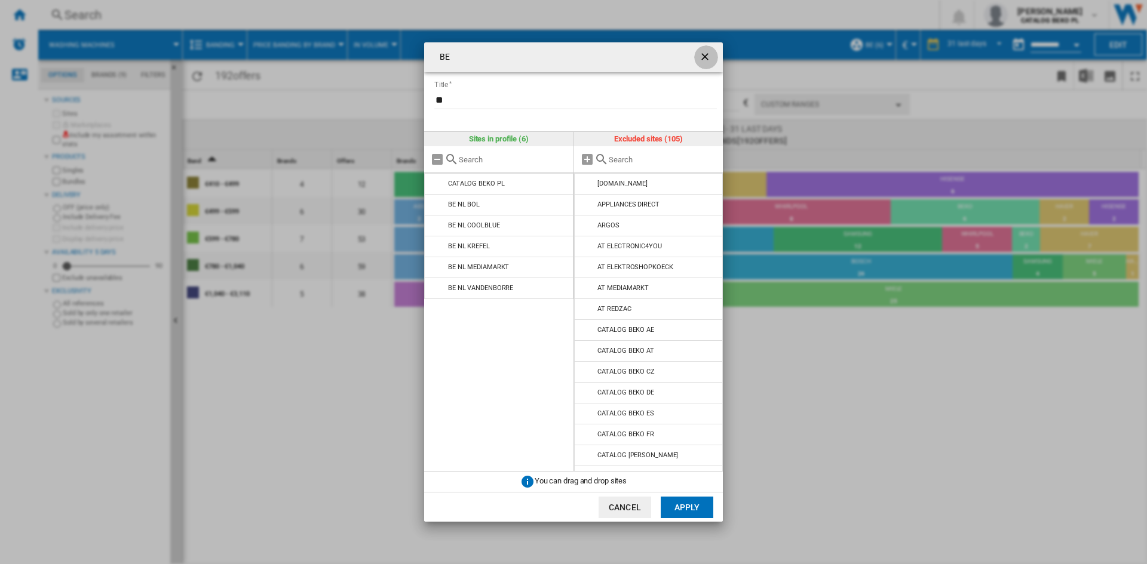
click at [708, 56] on ng-md-icon "getI18NText('BUTTONS.CLOSE_DIALOG')" at bounding box center [706, 58] width 14 height 14
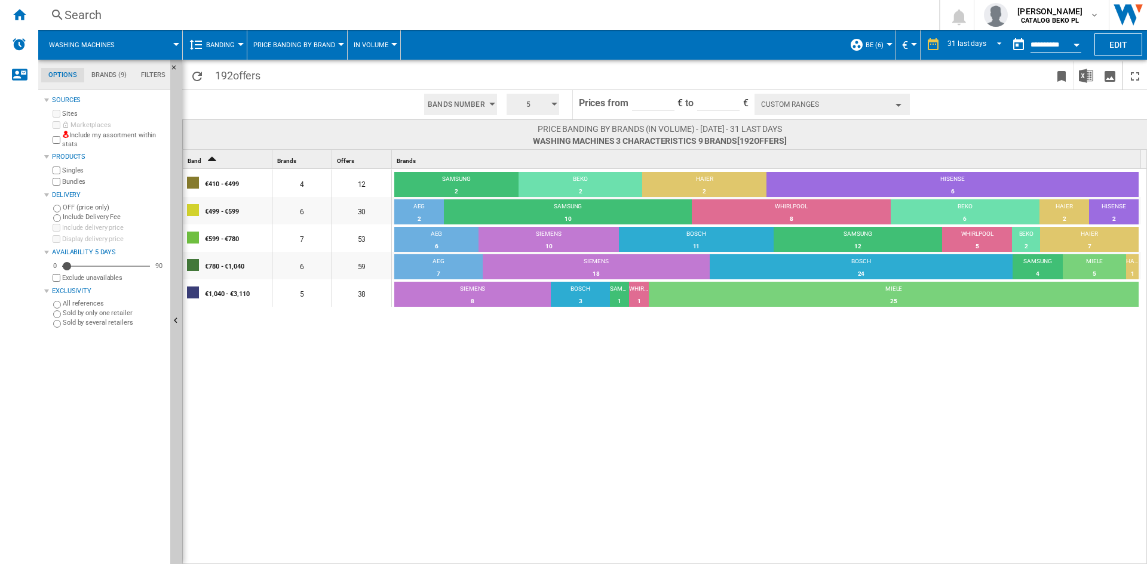
click at [403, 417] on div "€410 - €499 4 12 SAMSUNG 2 16.67% BEKO 2 16.67% HAIER 2 16.67% HISENSE 6 50% €4…" at bounding box center [665, 367] width 965 height 397
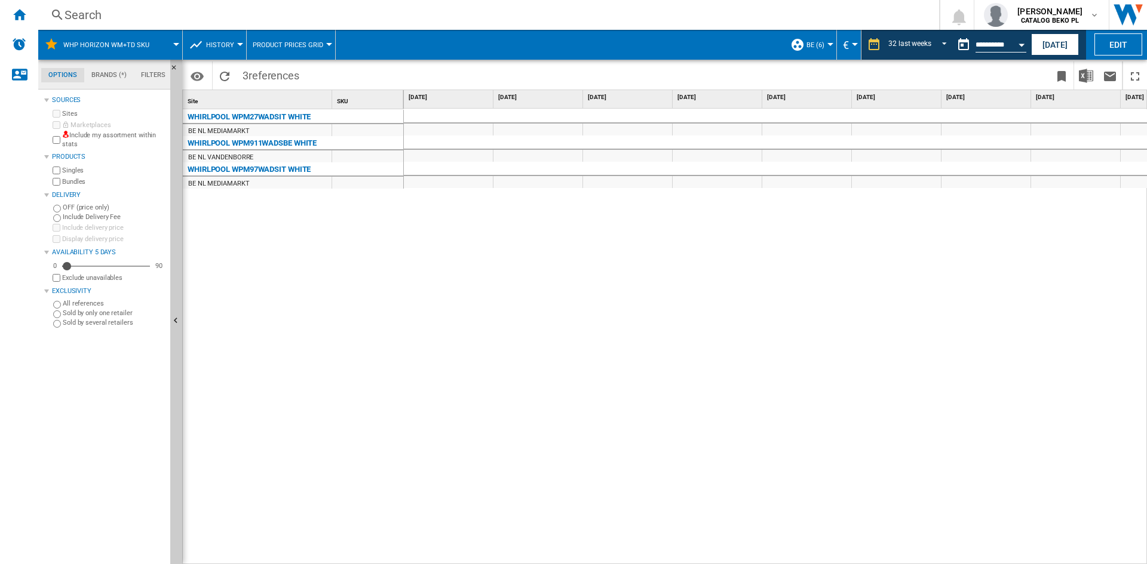
click at [500, 247] on div at bounding box center [776, 337] width 744 height 456
click at [548, 194] on div at bounding box center [776, 337] width 744 height 456
drag, startPoint x: 692, startPoint y: 240, endPoint x: 779, endPoint y: 277, distance: 94.5
click at [776, 275] on div at bounding box center [776, 337] width 744 height 456
click at [779, 277] on div at bounding box center [776, 337] width 744 height 456
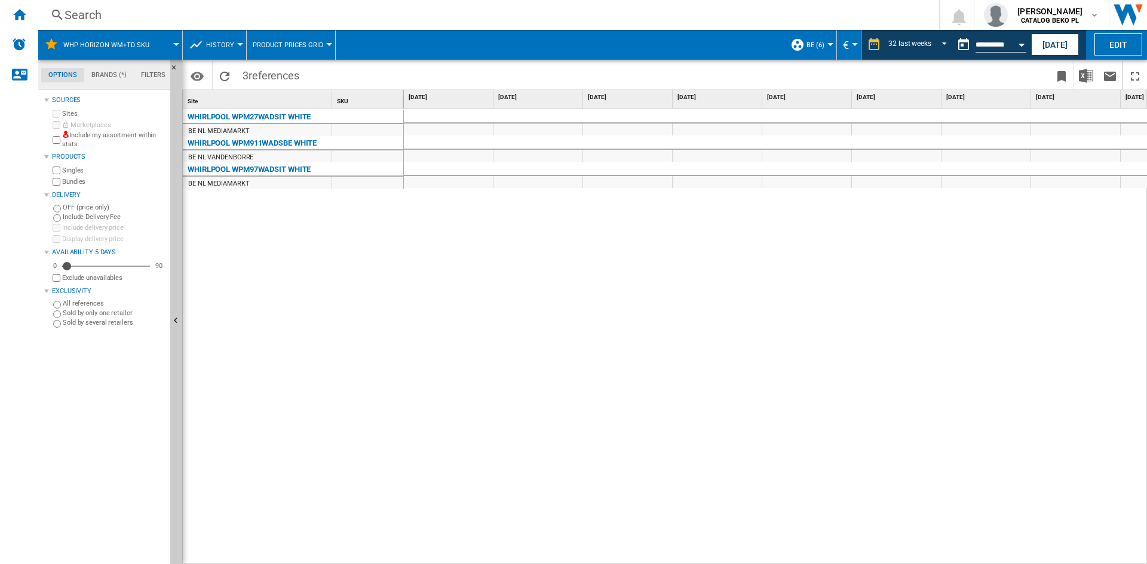
click at [708, 302] on div at bounding box center [776, 337] width 744 height 456
